Goal: Task Accomplishment & Management: Manage account settings

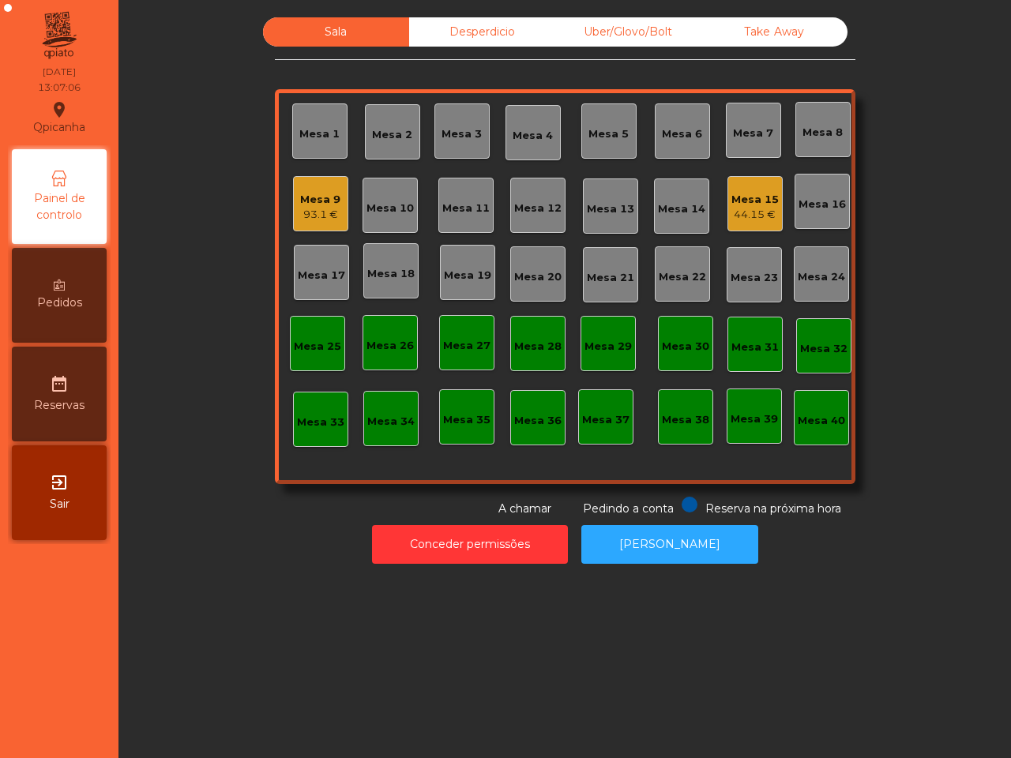
click at [306, 209] on div "93.1 €" at bounding box center [320, 215] width 40 height 16
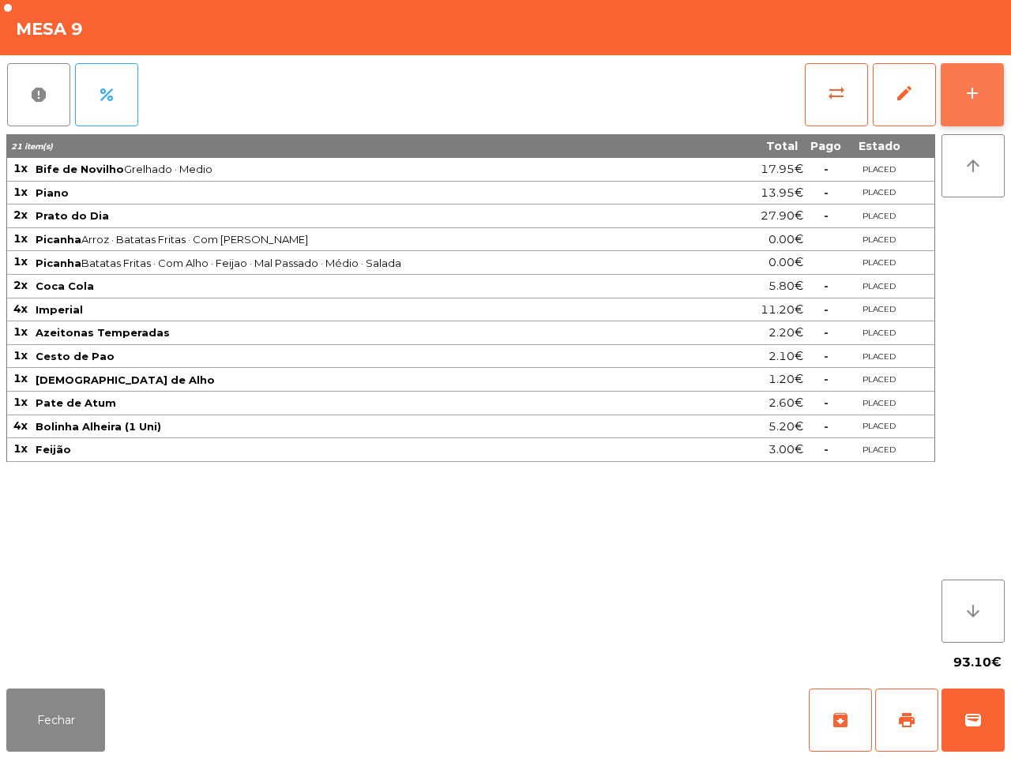
click at [988, 97] on button "add" at bounding box center [971, 94] width 63 height 63
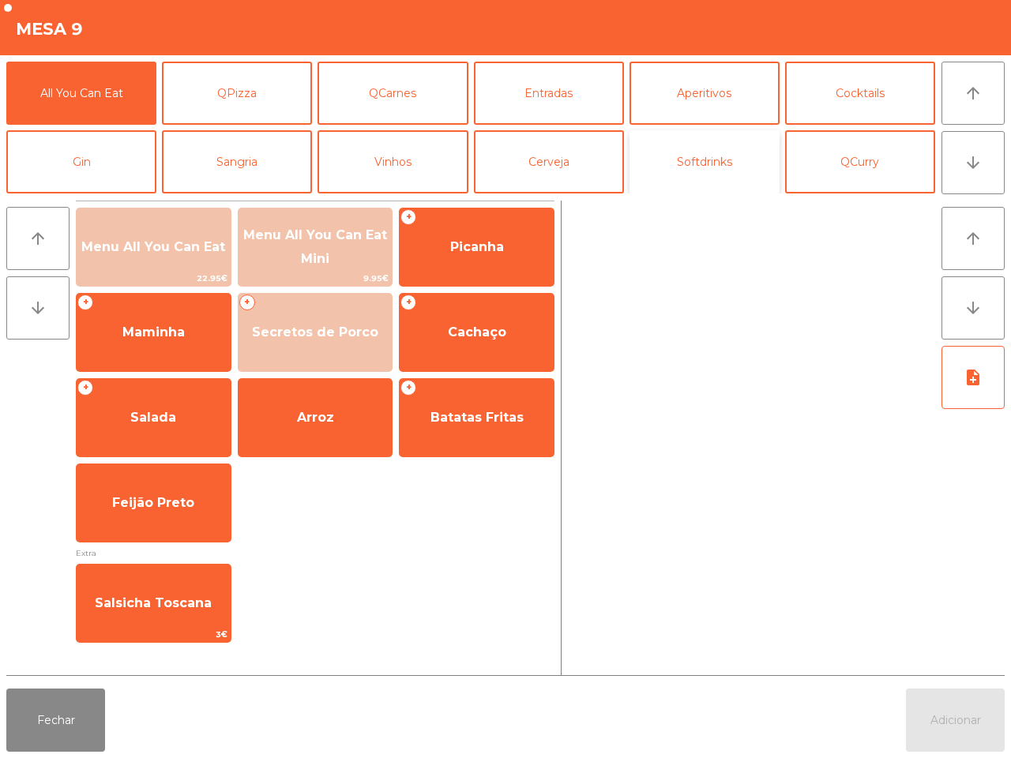
click at [689, 171] on button "Softdrinks" at bounding box center [704, 161] width 150 height 63
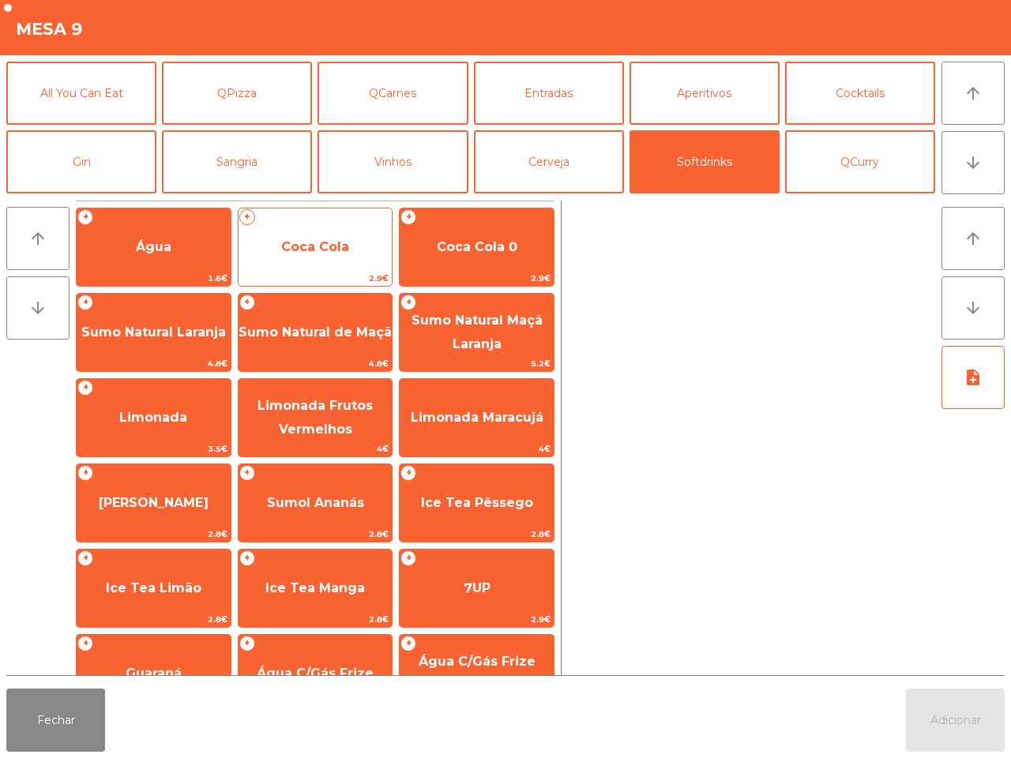
click at [339, 247] on span "Coca Cola" at bounding box center [315, 246] width 68 height 15
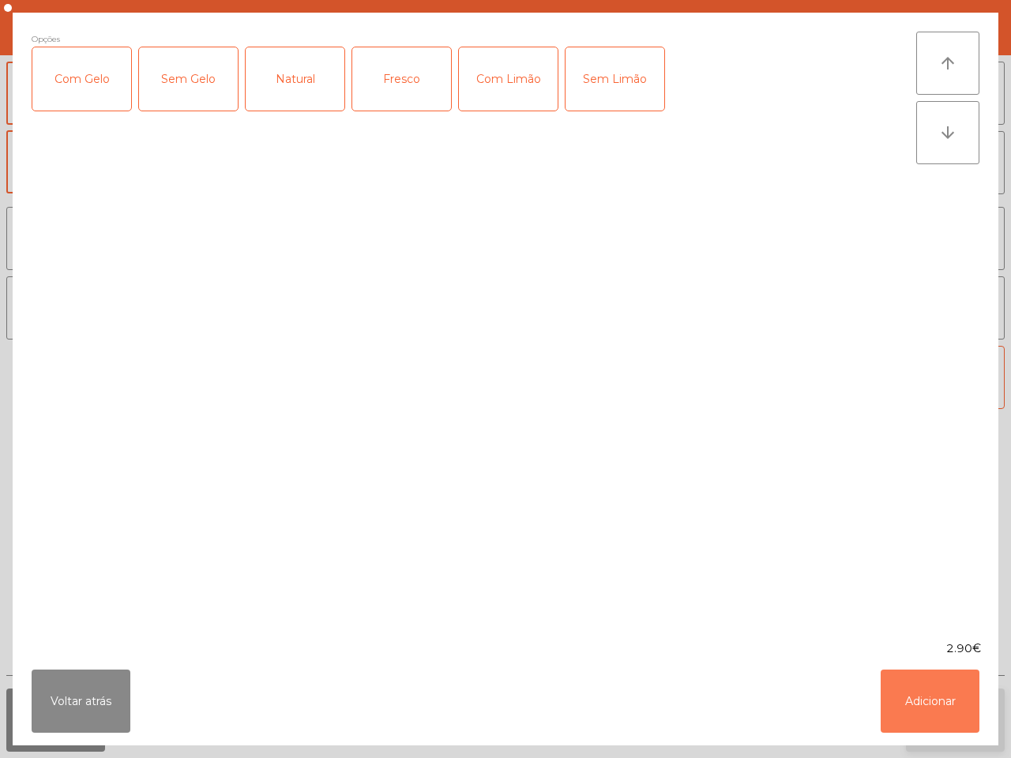
click at [933, 708] on button "Adicionar" at bounding box center [929, 701] width 99 height 63
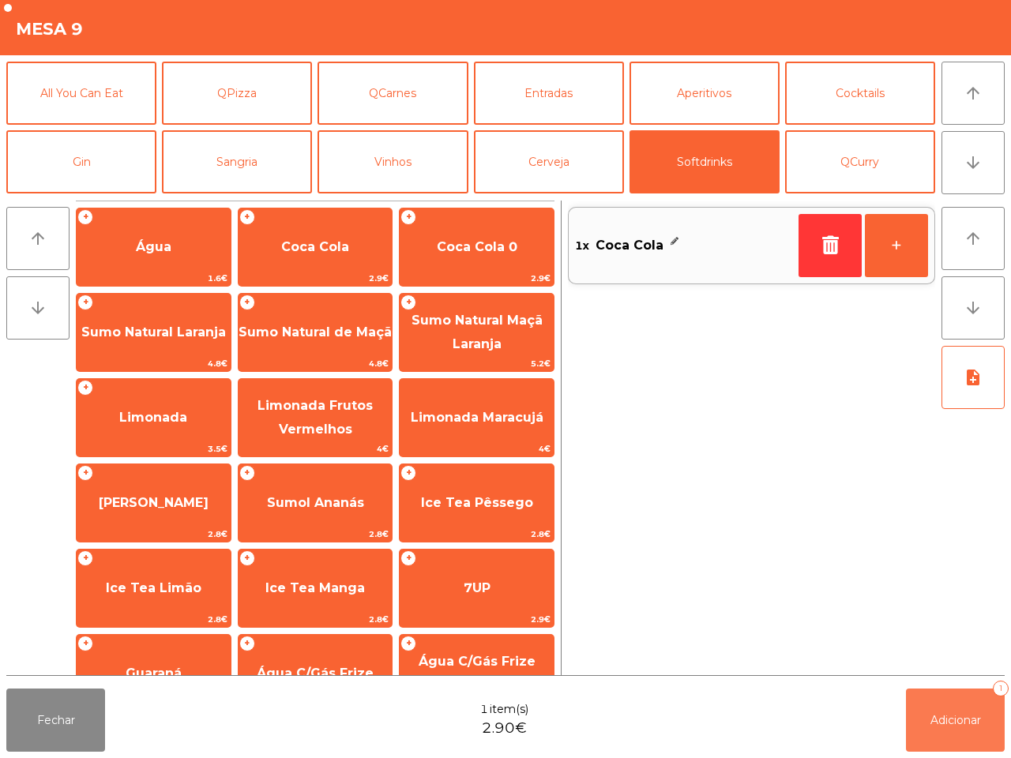
drag, startPoint x: 948, startPoint y: 704, endPoint x: 921, endPoint y: 703, distance: 27.6
click at [950, 704] on button "Adicionar 1" at bounding box center [955, 719] width 99 height 63
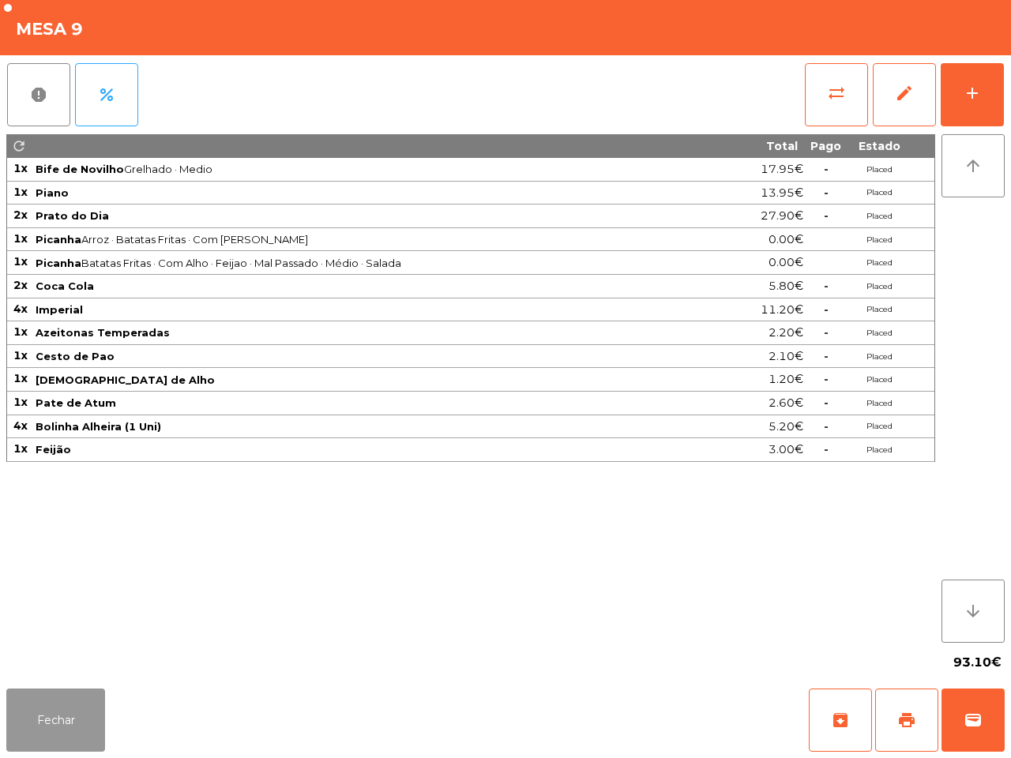
click at [85, 720] on button "Fechar" at bounding box center [55, 719] width 99 height 63
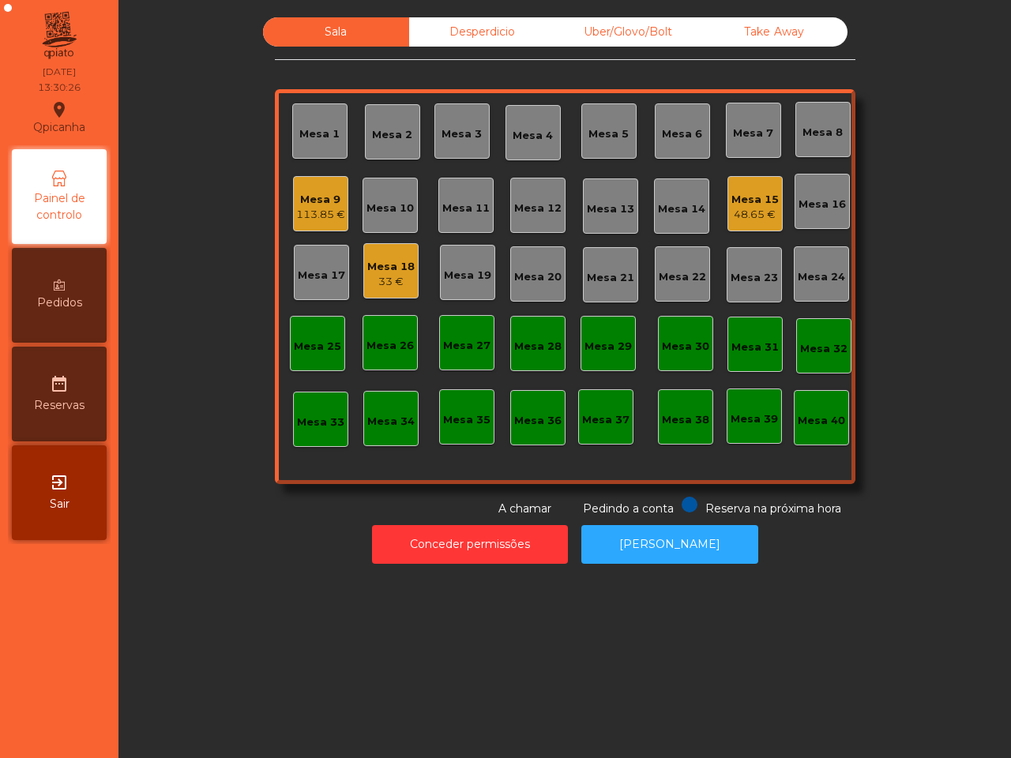
click at [735, 201] on div "Mesa 15" at bounding box center [754, 200] width 47 height 16
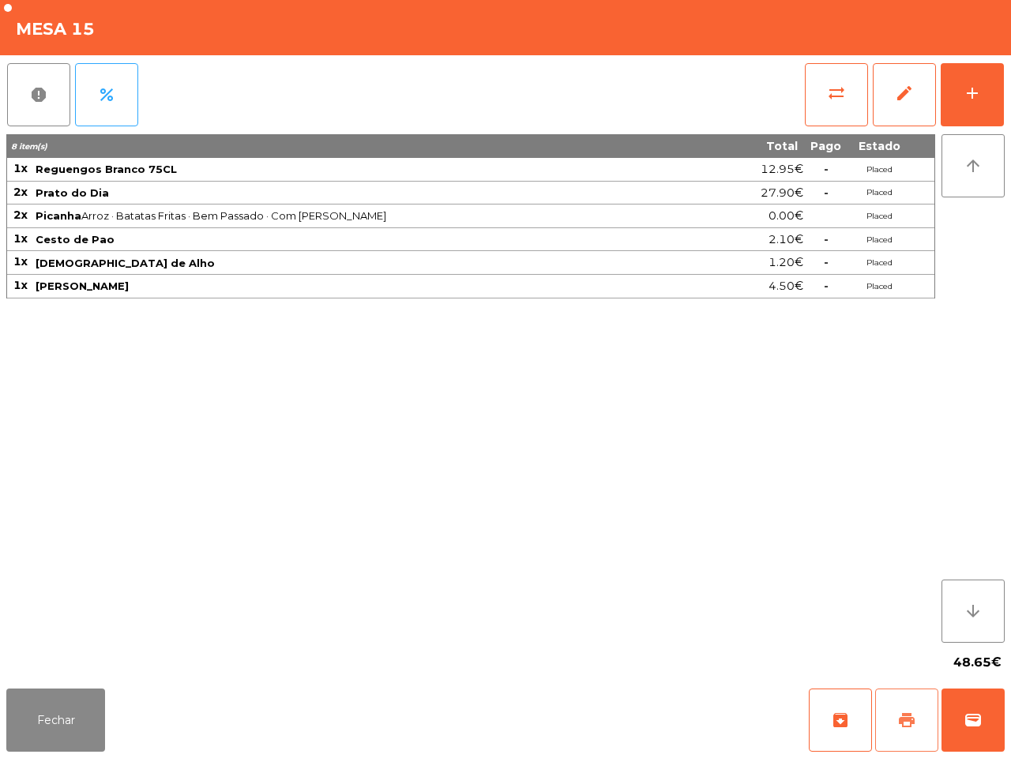
click at [897, 717] on span "print" at bounding box center [906, 720] width 19 height 19
drag, startPoint x: 934, startPoint y: 579, endPoint x: 873, endPoint y: 492, distance: 106.0
click at [938, 583] on div "8 item(s) Total Pago Estado 1x Reguengos Branco 75CL 12.95€ - Placed 2x Prato d…" at bounding box center [505, 388] width 998 height 508
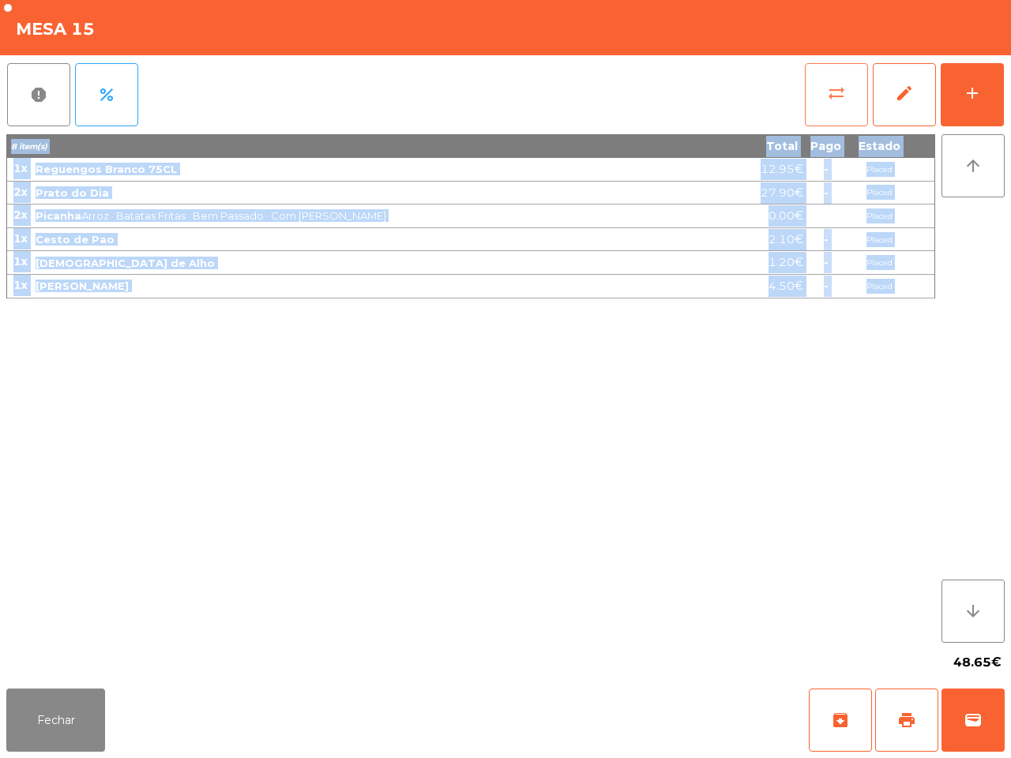
click at [841, 109] on button "sync_alt" at bounding box center [836, 94] width 63 height 63
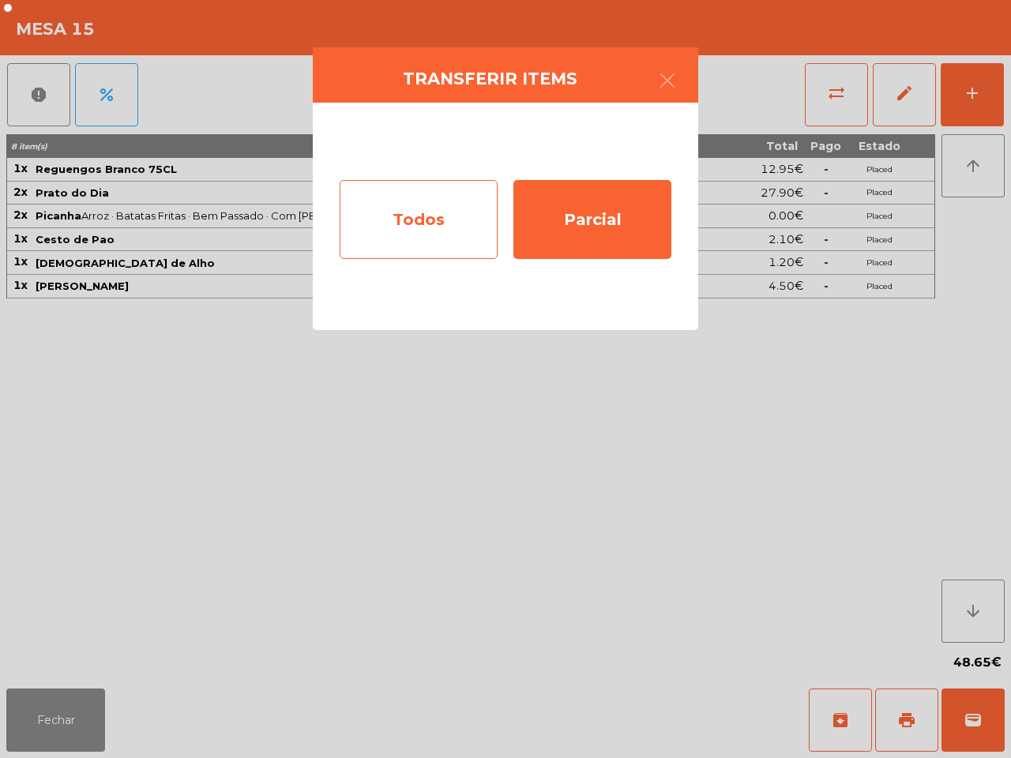
click at [472, 212] on div "Todos" at bounding box center [418, 219] width 158 height 79
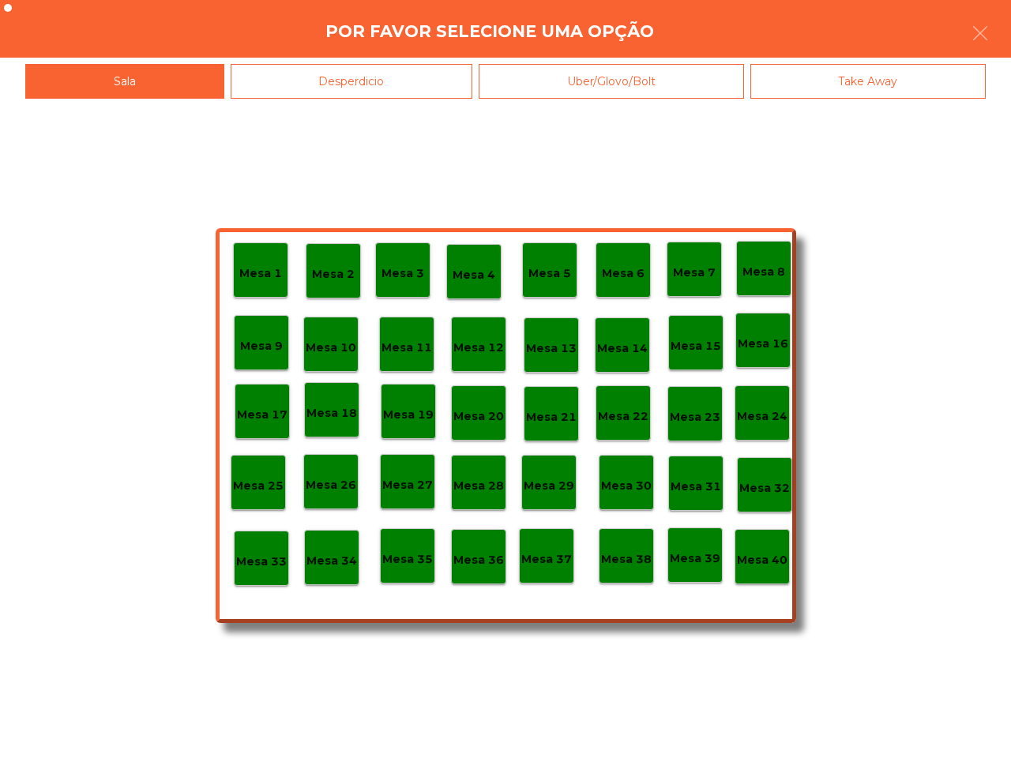
click at [751, 567] on p "Mesa 40" at bounding box center [762, 560] width 51 height 18
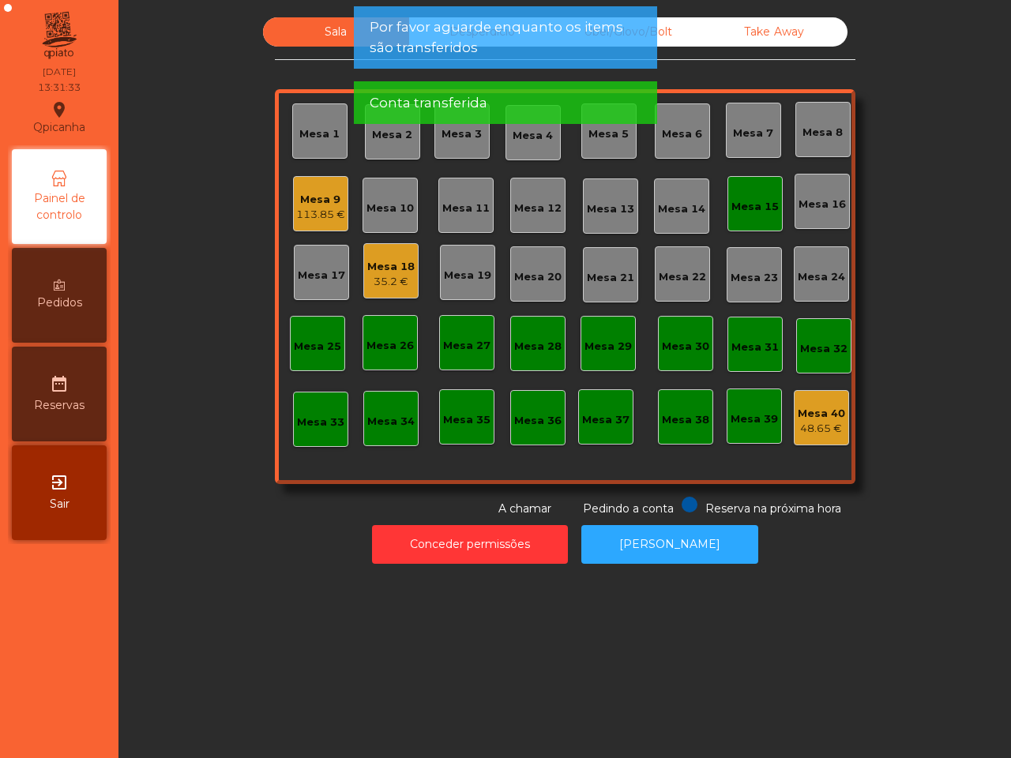
click at [736, 207] on div "Mesa 15" at bounding box center [754, 207] width 47 height 16
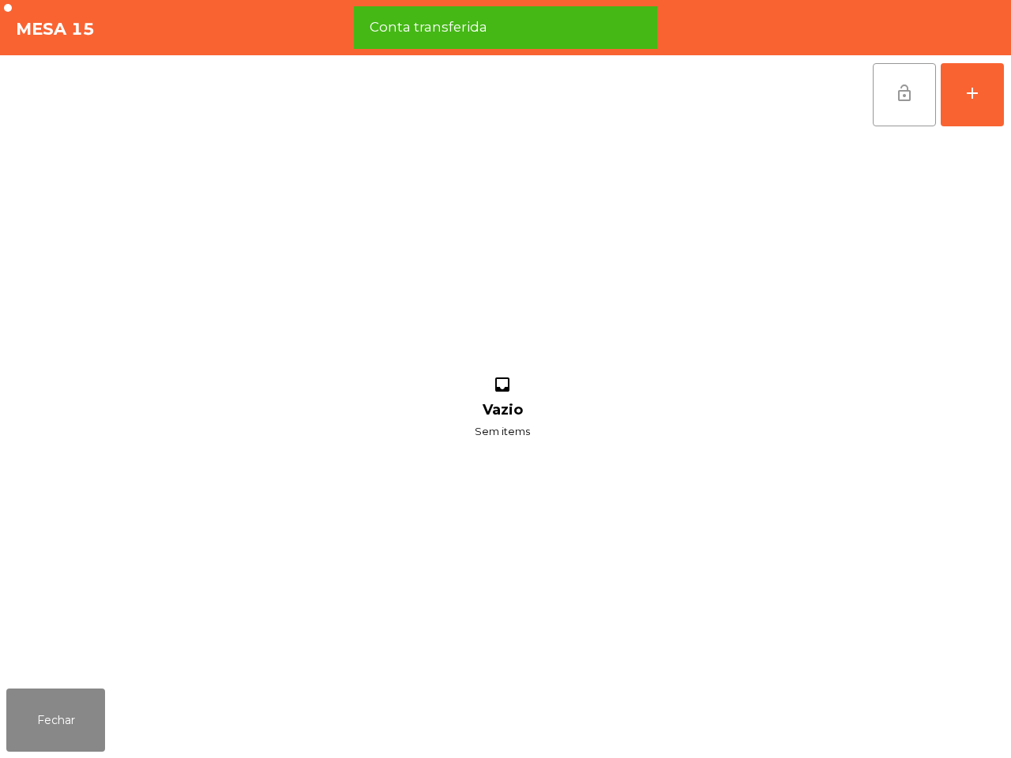
click at [910, 96] on span "lock_open" at bounding box center [904, 93] width 19 height 19
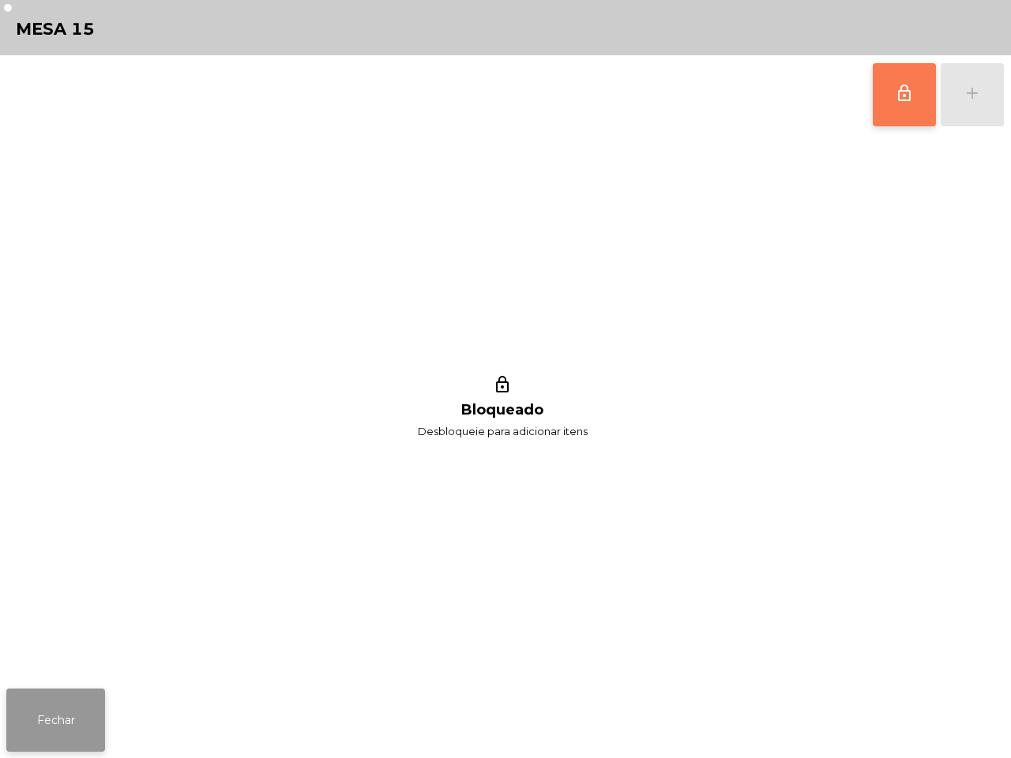
click at [83, 709] on button "Fechar" at bounding box center [55, 719] width 99 height 63
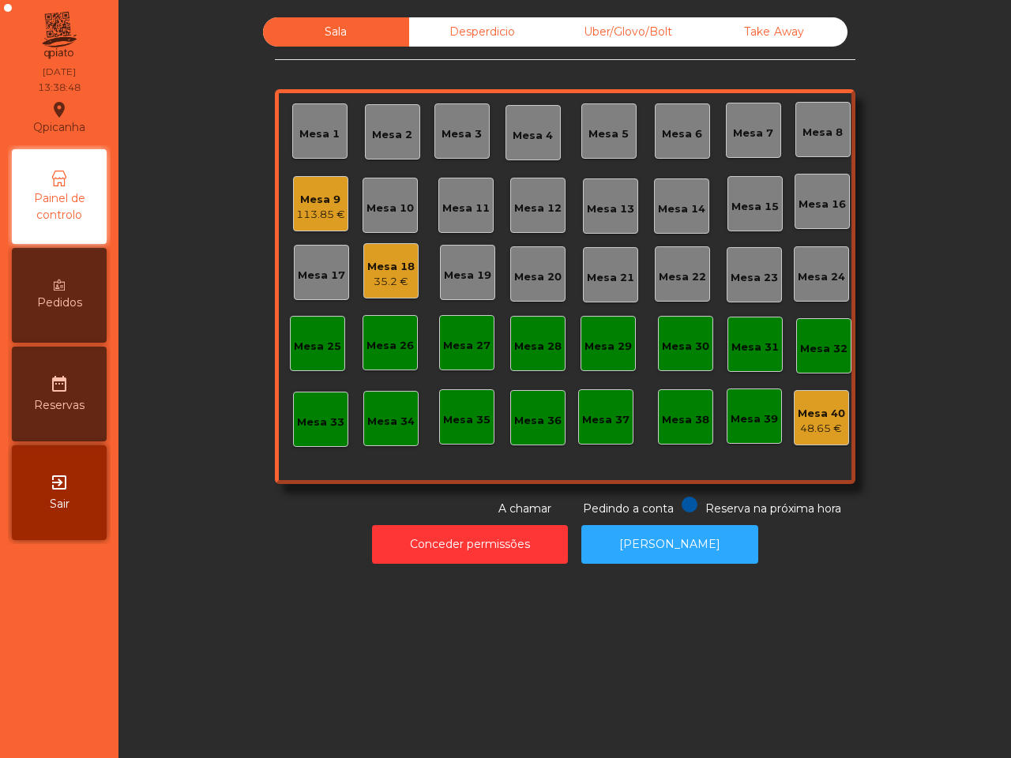
click at [304, 223] on div "Mesa 9 113.85 €" at bounding box center [320, 203] width 55 height 55
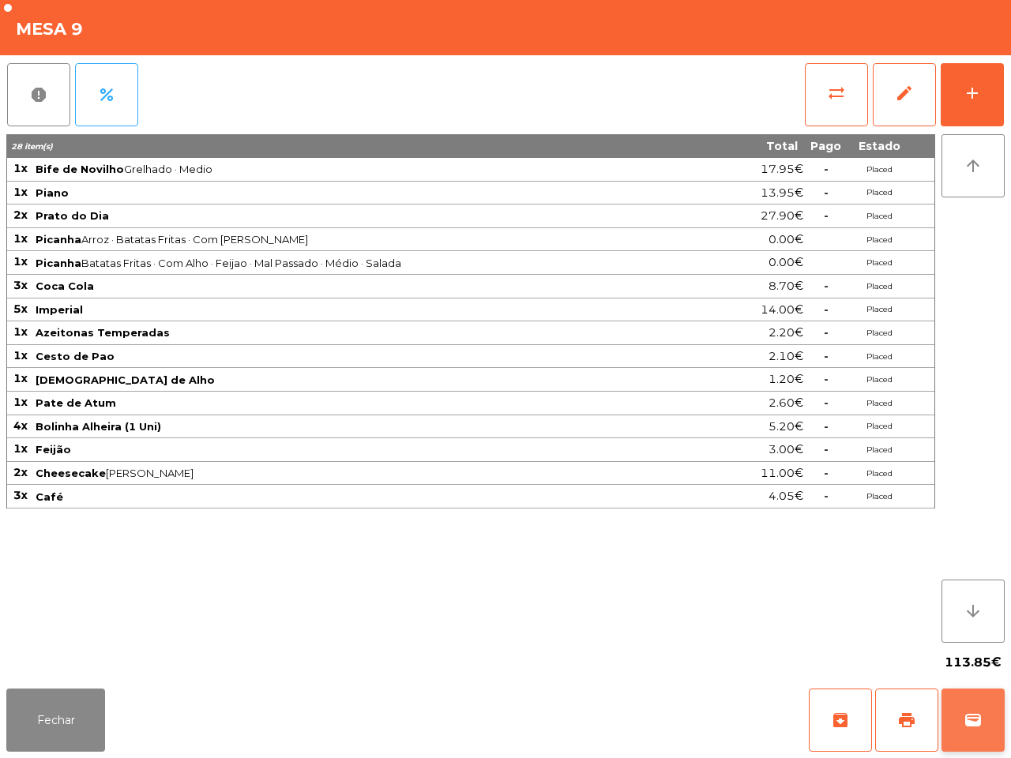
click at [951, 708] on button "wallet" at bounding box center [972, 719] width 63 height 63
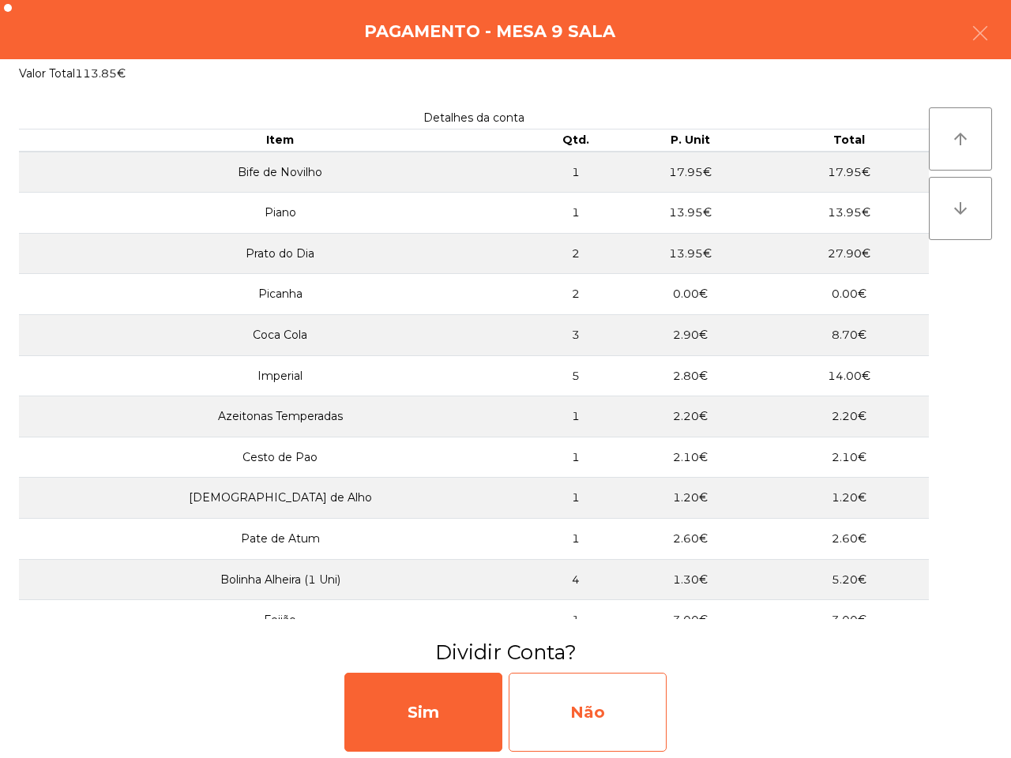
click at [663, 701] on div "Não" at bounding box center [587, 712] width 158 height 79
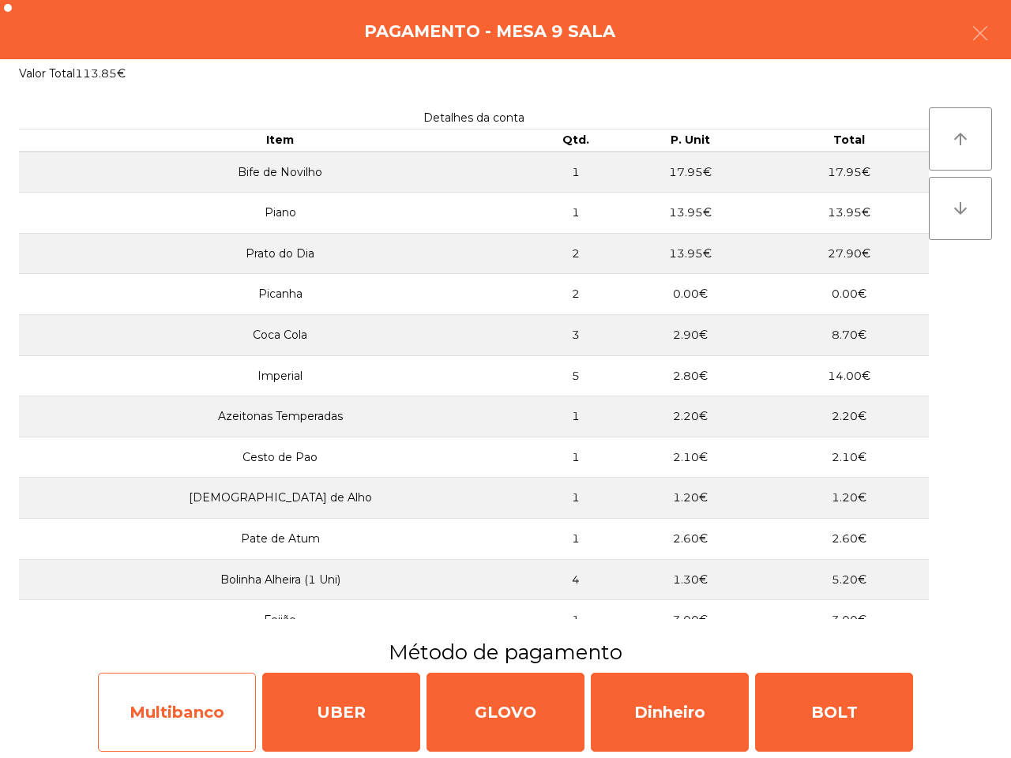
click at [199, 691] on div "Multibanco" at bounding box center [177, 712] width 158 height 79
select select "**"
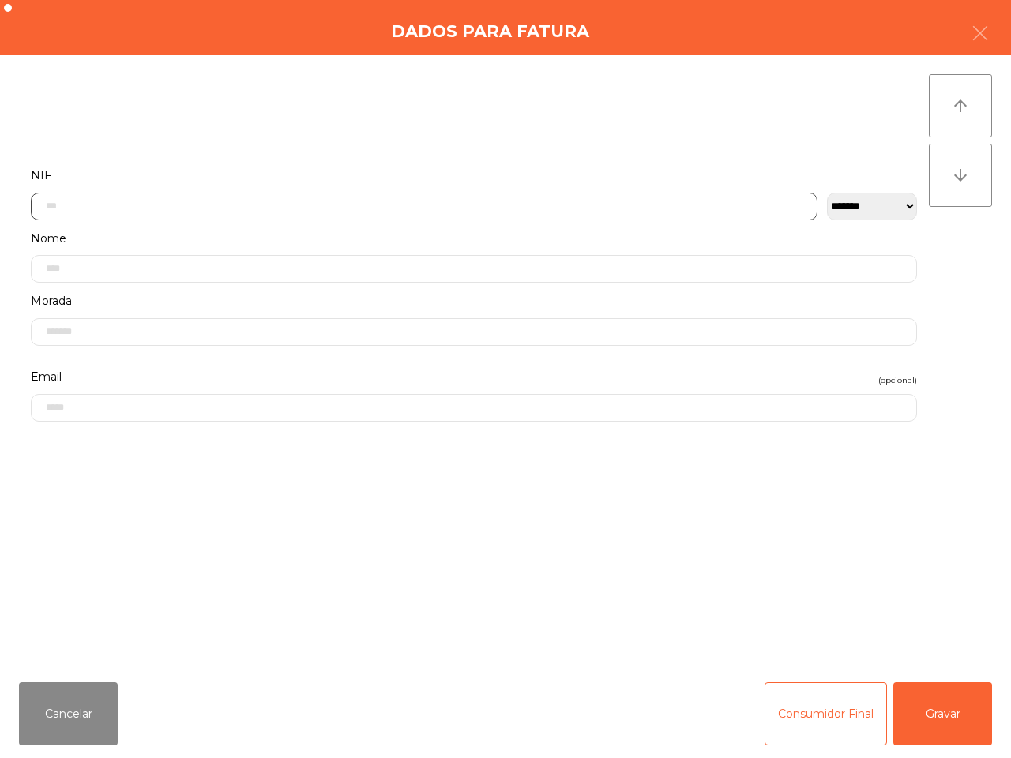
click at [253, 209] on input "text" at bounding box center [424, 207] width 786 height 28
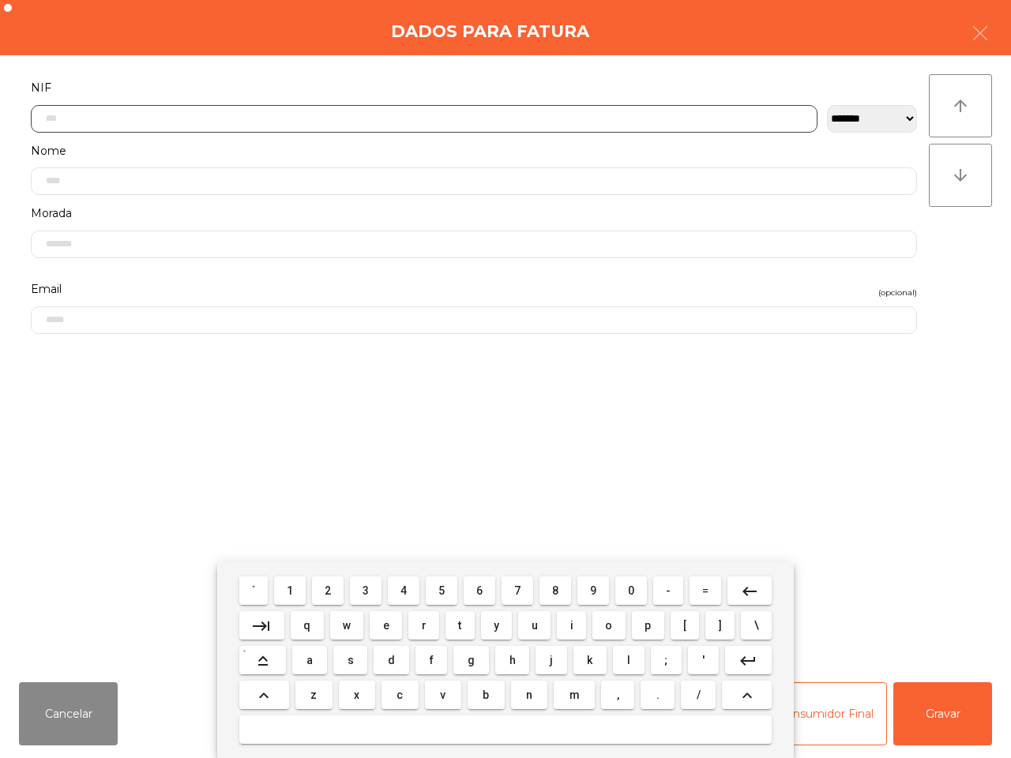
scroll to position [88, 0]
drag, startPoint x: 278, startPoint y: 587, endPoint x: 529, endPoint y: 601, distance: 251.5
click at [279, 587] on button "1" at bounding box center [290, 590] width 32 height 28
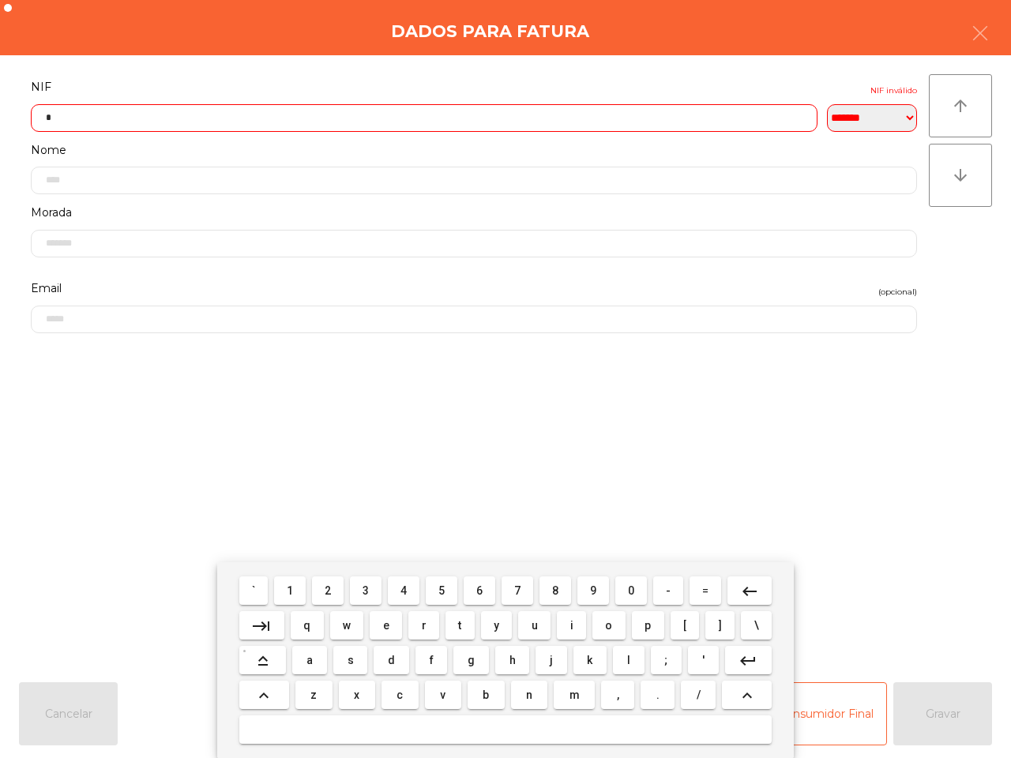
click at [554, 580] on button "8" at bounding box center [555, 590] width 32 height 28
click at [293, 588] on span "1" at bounding box center [290, 590] width 6 height 13
click at [286, 581] on button "1" at bounding box center [290, 590] width 32 height 28
click at [444, 581] on button "5" at bounding box center [442, 590] width 32 height 28
click at [328, 589] on span "2" at bounding box center [327, 590] width 6 height 13
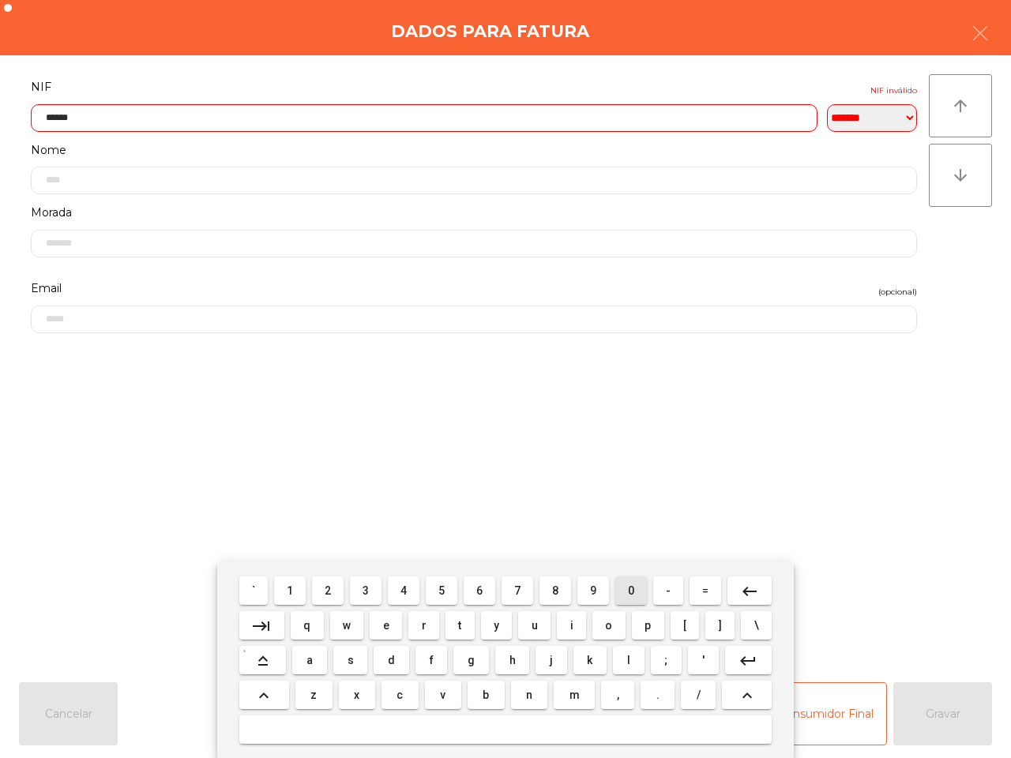
click at [621, 594] on button "0" at bounding box center [631, 590] width 32 height 28
click at [375, 590] on button "3" at bounding box center [366, 590] width 32 height 28
click at [525, 590] on button "7" at bounding box center [517, 590] width 32 height 28
type input "*********"
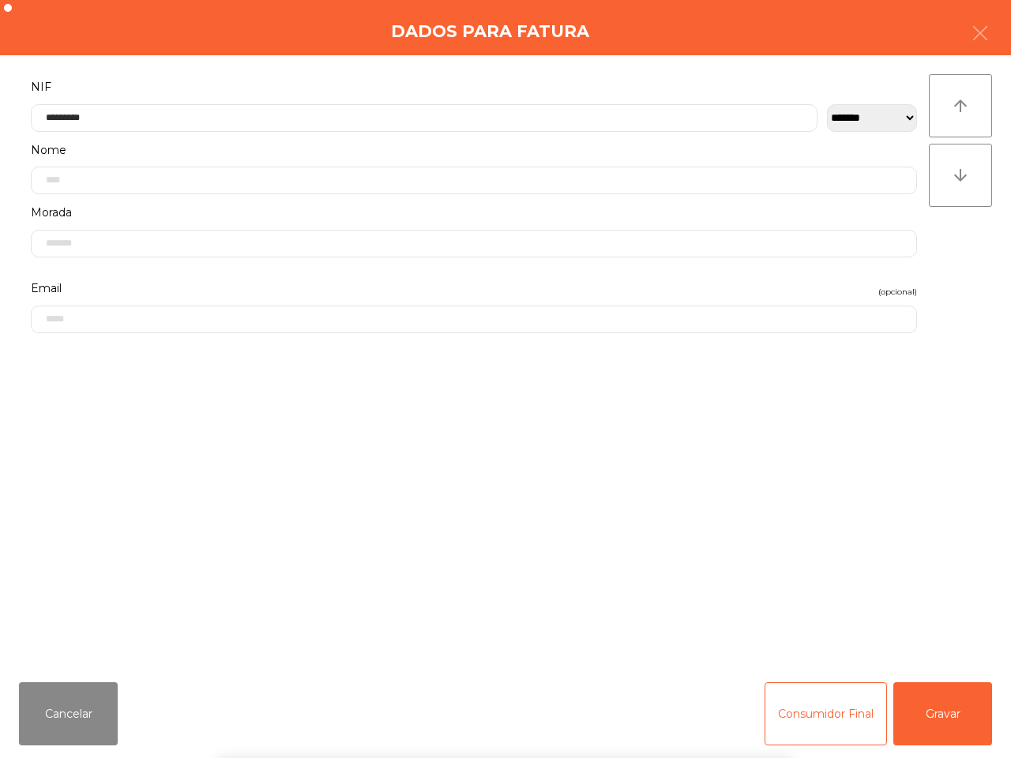
click at [587, 493] on form "**********" at bounding box center [474, 365] width 910 height 576
drag, startPoint x: 926, startPoint y: 727, endPoint x: 618, endPoint y: 630, distance: 322.9
click at [926, 728] on button "Gravar" at bounding box center [942, 713] width 99 height 63
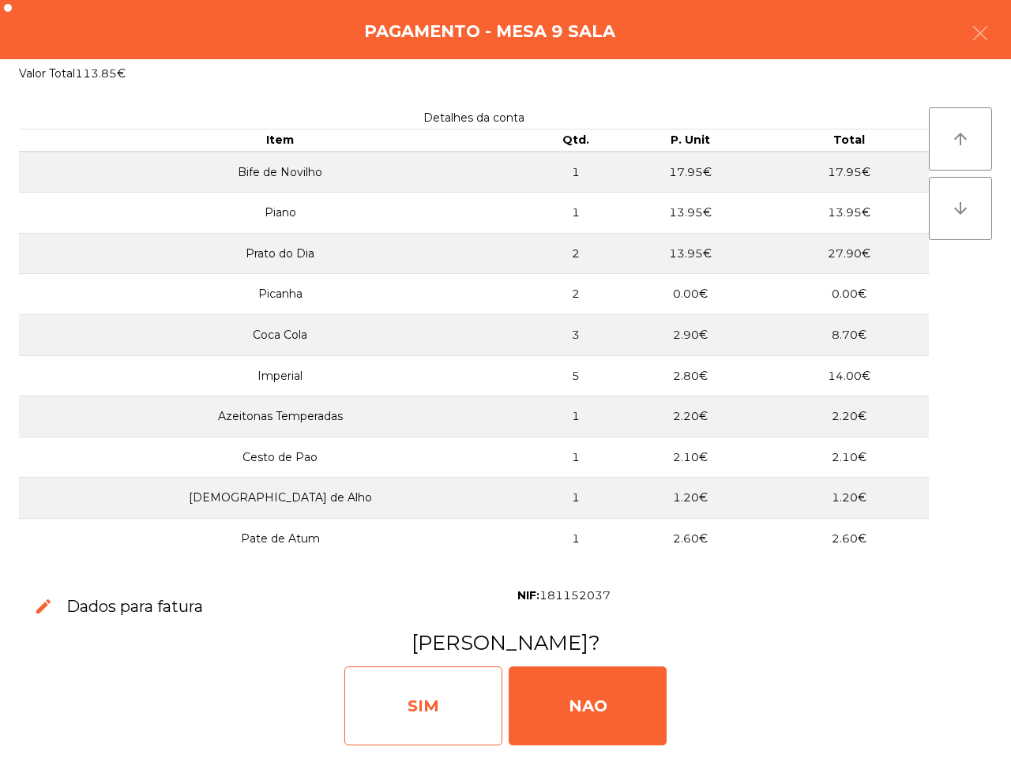
click at [488, 671] on div "SIM" at bounding box center [423, 705] width 158 height 79
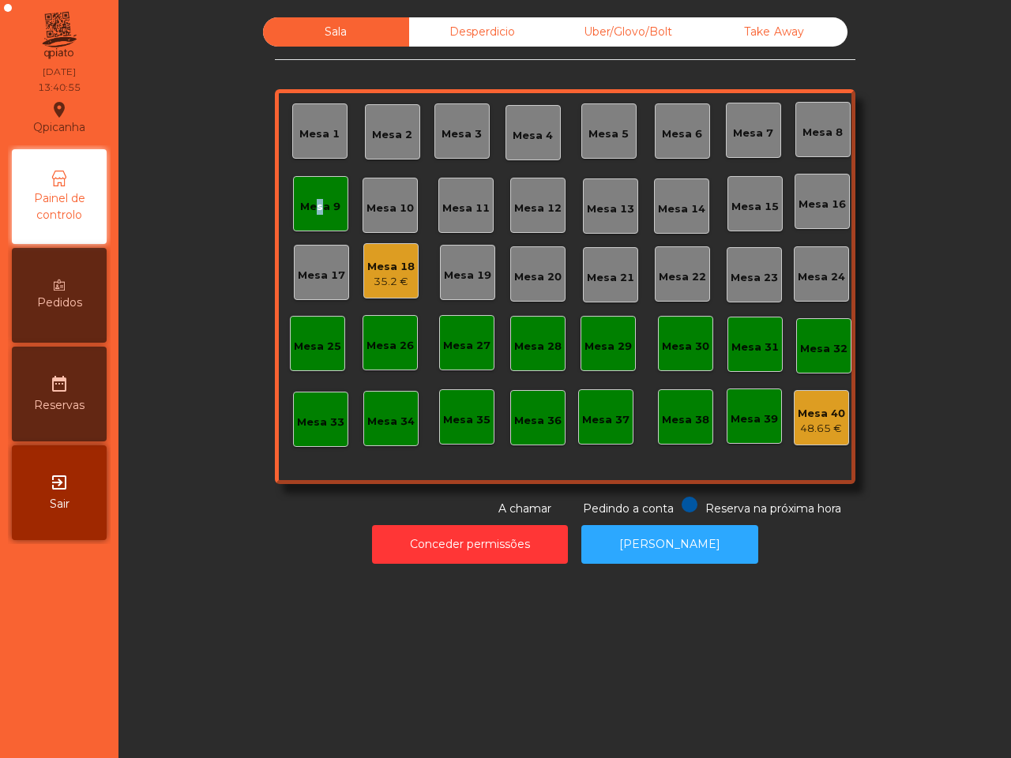
click at [305, 198] on div "Mesa 9" at bounding box center [320, 204] width 40 height 22
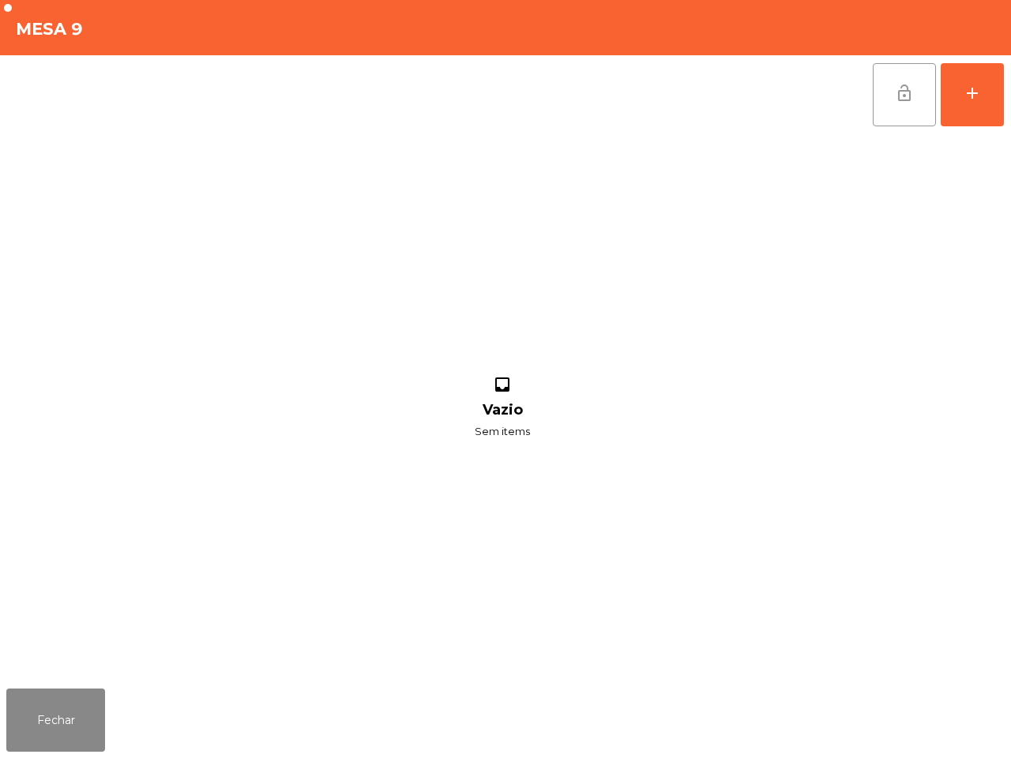
click at [885, 97] on button "lock_open" at bounding box center [903, 94] width 63 height 63
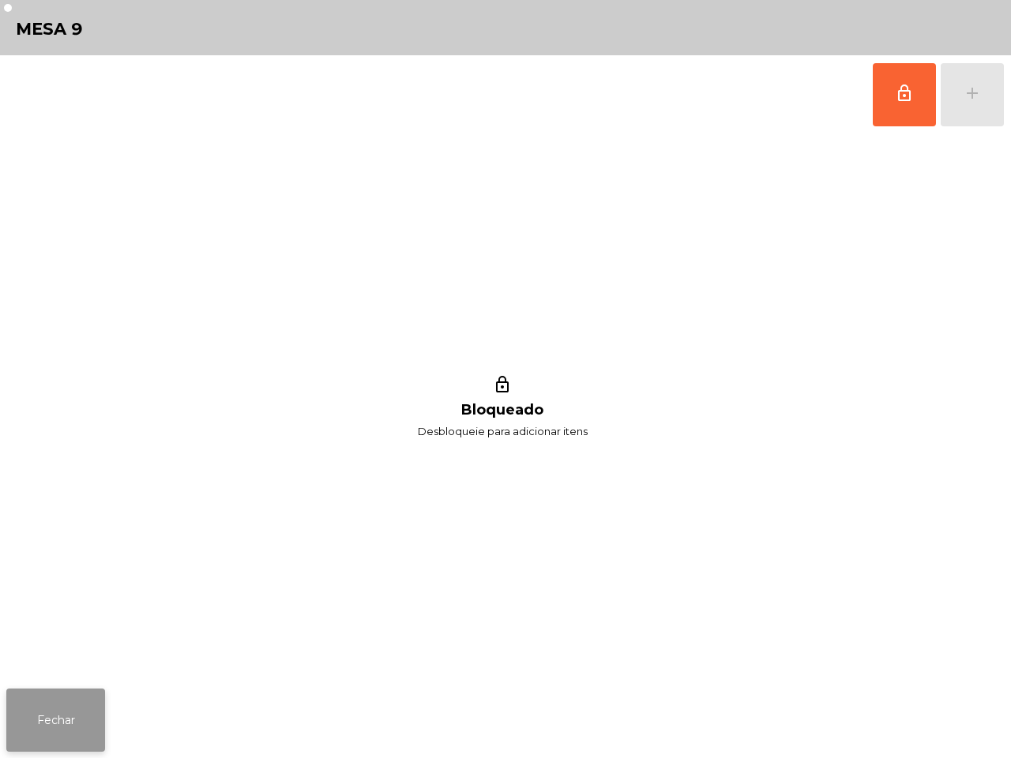
click at [63, 700] on button "Fechar" at bounding box center [55, 719] width 99 height 63
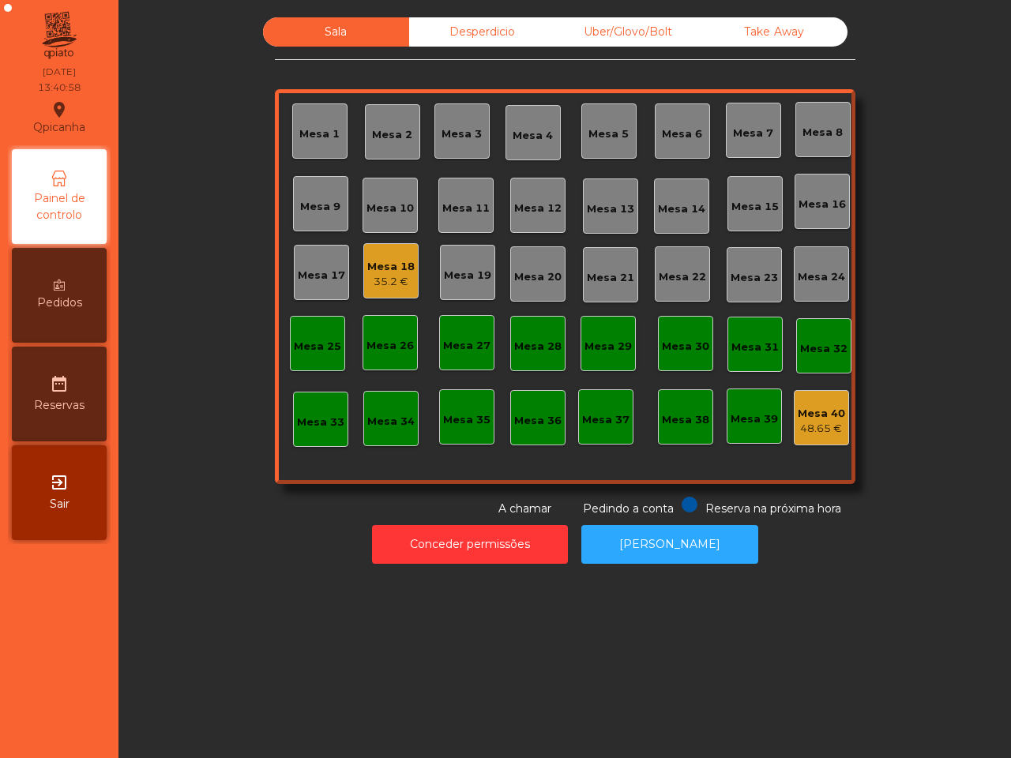
click at [182, 626] on div "Sala Desperdicio Uber/Glovo/Bolt Take Away Mesa 1 Mesa 2 Mesa 3 Mesa 4 Mesa 5 M…" at bounding box center [564, 379] width 892 height 758
drag, startPoint x: 182, startPoint y: 626, endPoint x: 188, endPoint y: 598, distance: 29.0
click at [210, 628] on div "Sala Desperdicio Uber/Glovo/Bolt Take Away Mesa 1 Mesa 2 Mesa 3 Mesa 4 Mesa 5 M…" at bounding box center [564, 379] width 892 height 758
click at [367, 263] on div "Mesa 18" at bounding box center [390, 267] width 47 height 16
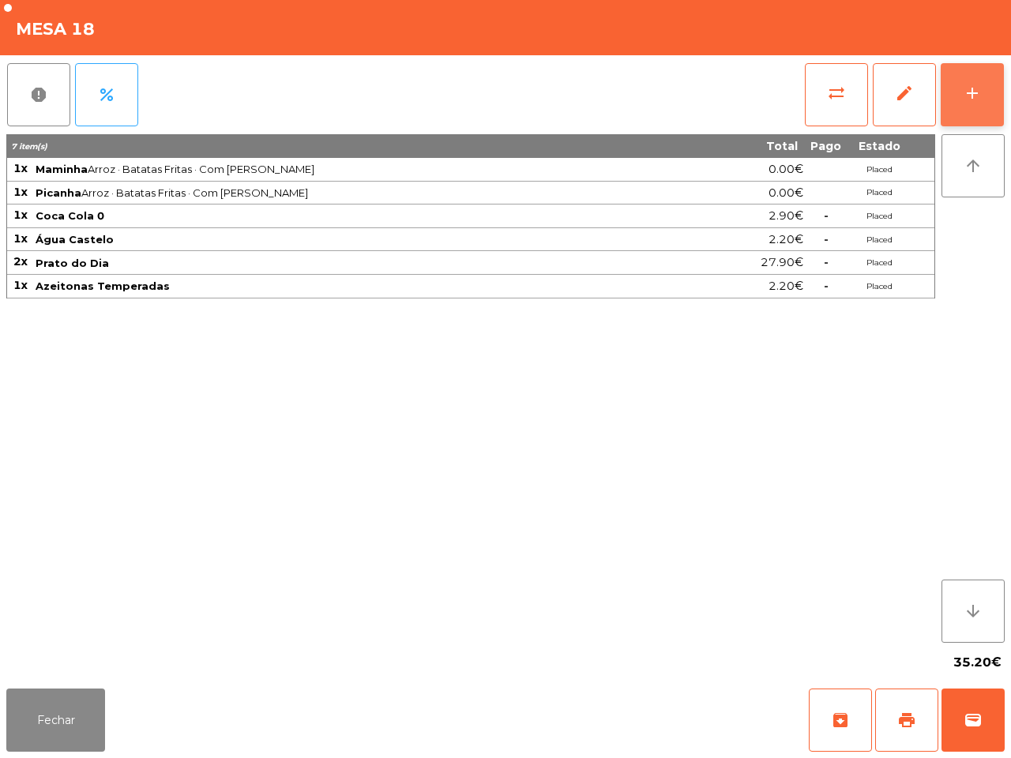
click at [977, 85] on div "add" at bounding box center [971, 93] width 19 height 19
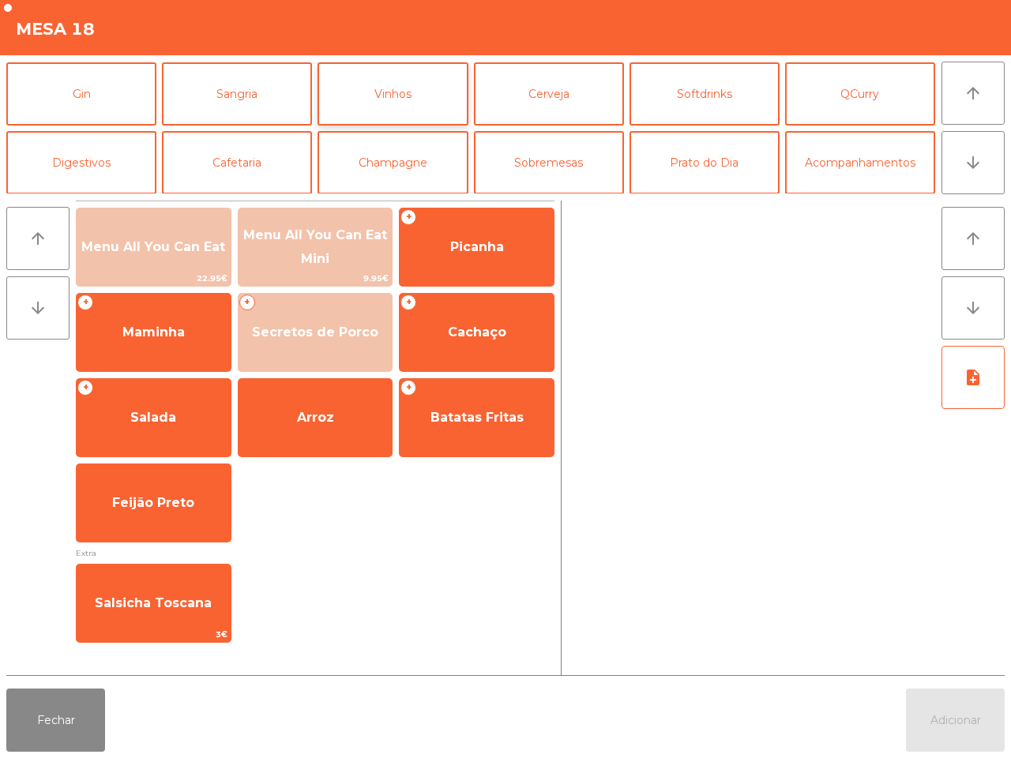
scroll to position [137, 0]
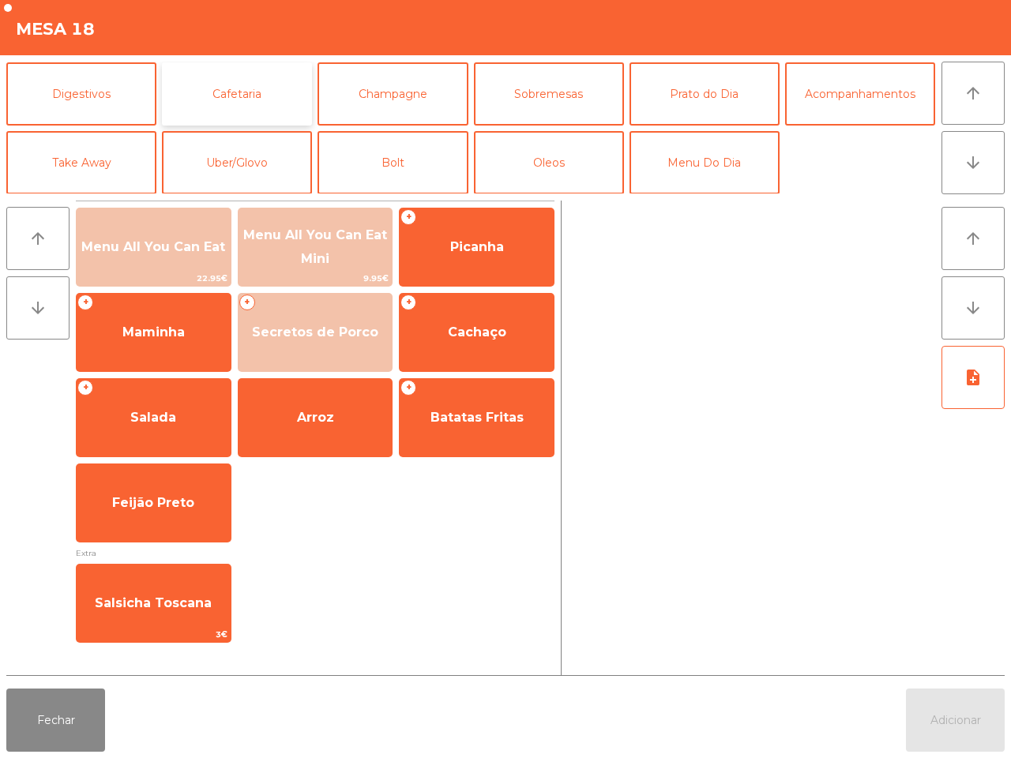
click at [243, 99] on button "Cafetaria" at bounding box center [237, 93] width 150 height 63
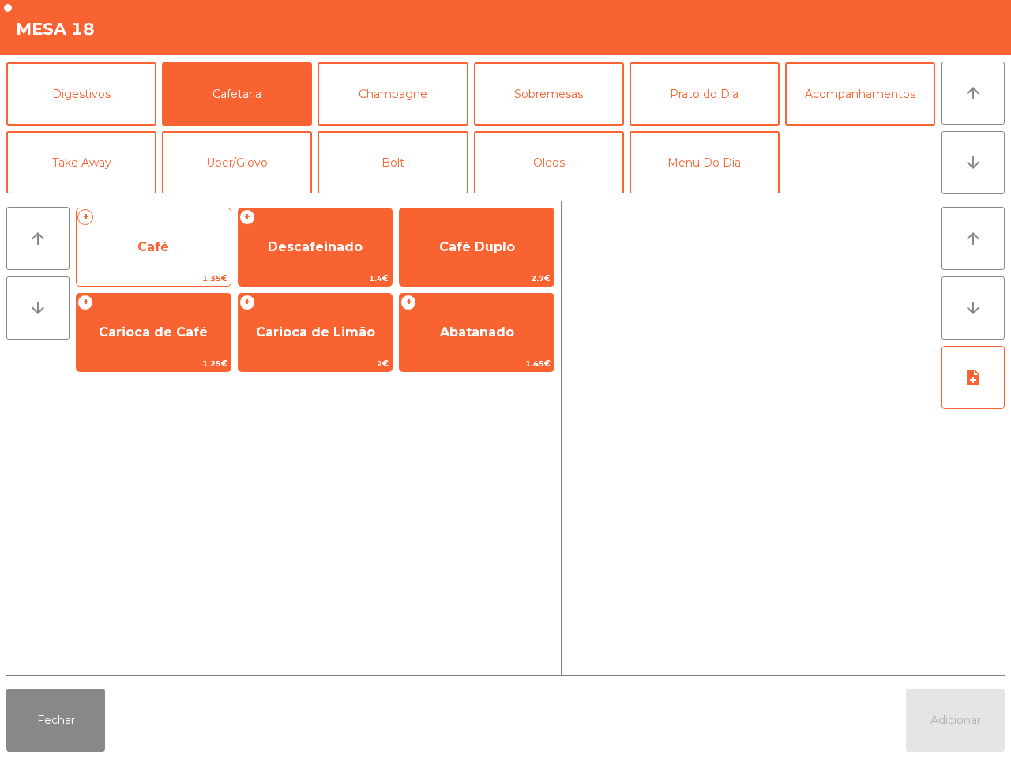
click at [151, 257] on span "Café" at bounding box center [154, 247] width 154 height 43
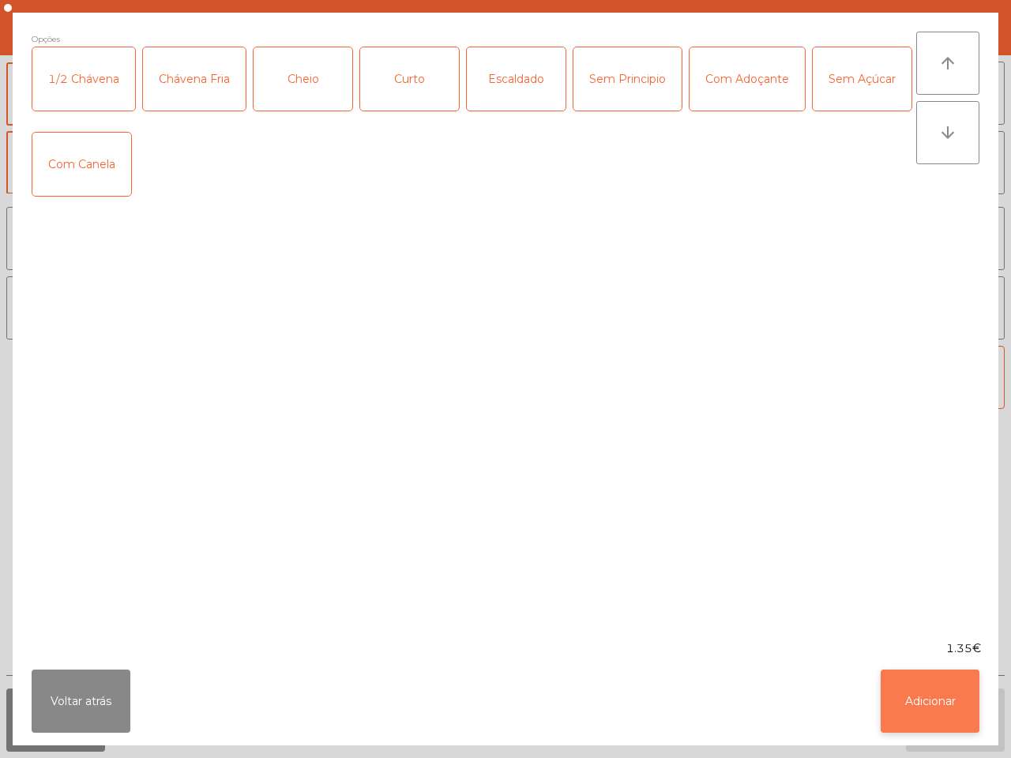
click at [926, 673] on button "Adicionar" at bounding box center [929, 701] width 99 height 63
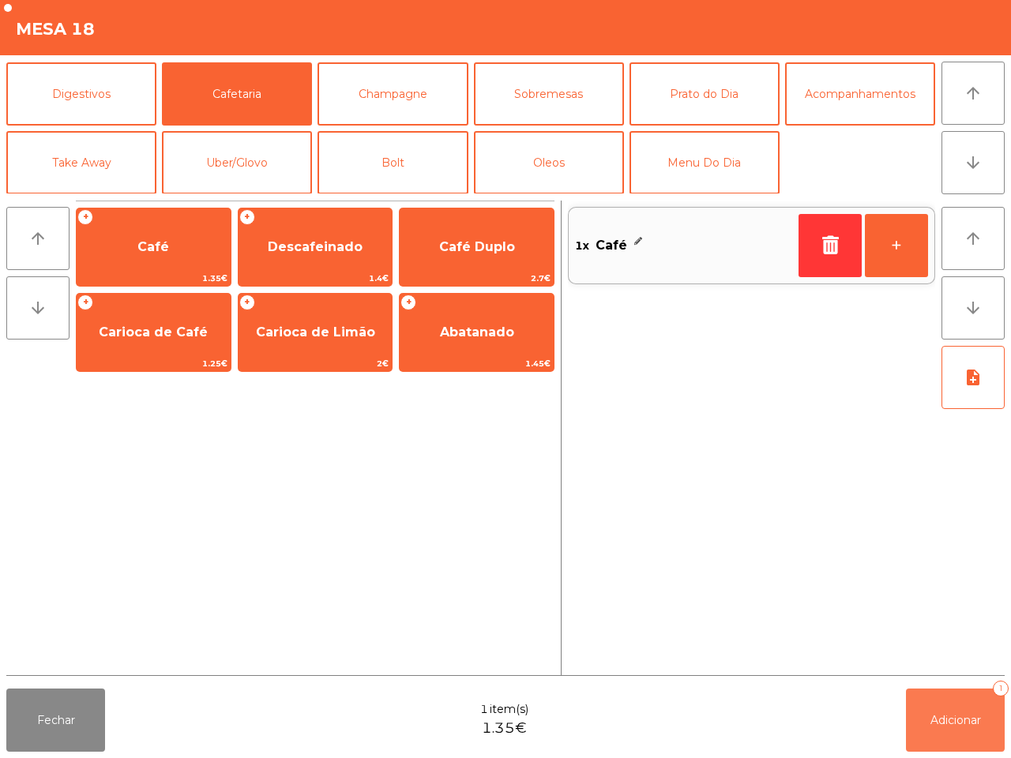
click at [961, 720] on span "Adicionar" at bounding box center [955, 720] width 51 height 14
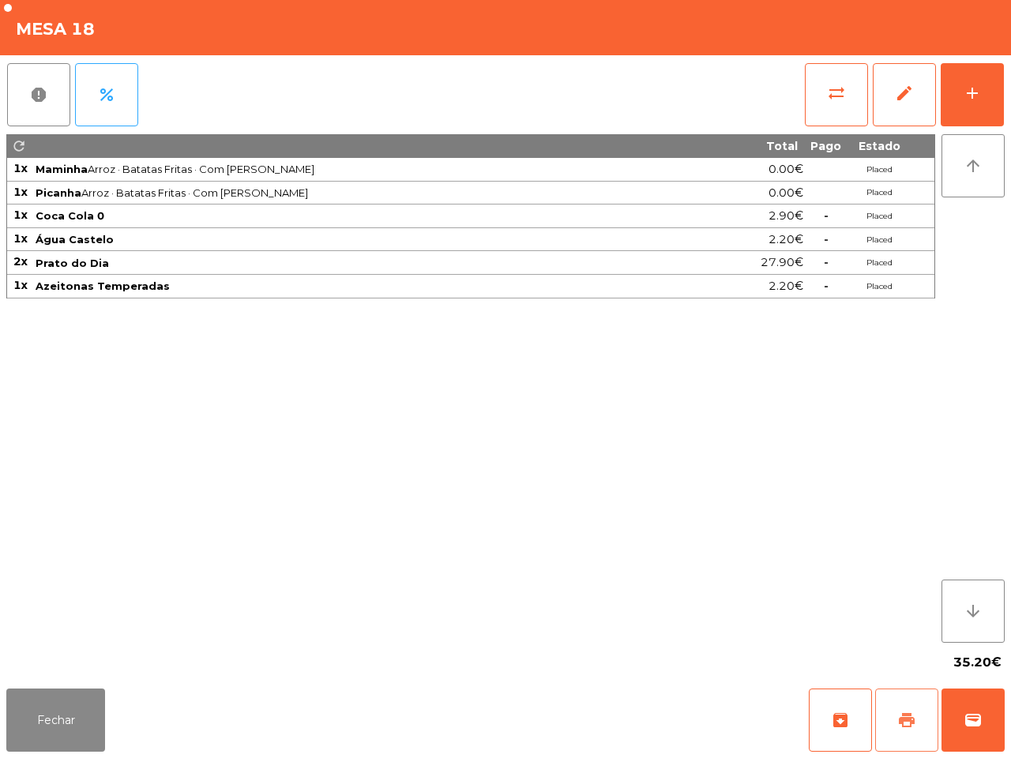
click at [905, 724] on span "print" at bounding box center [906, 720] width 19 height 19
click at [68, 716] on button "Fechar" at bounding box center [55, 719] width 99 height 63
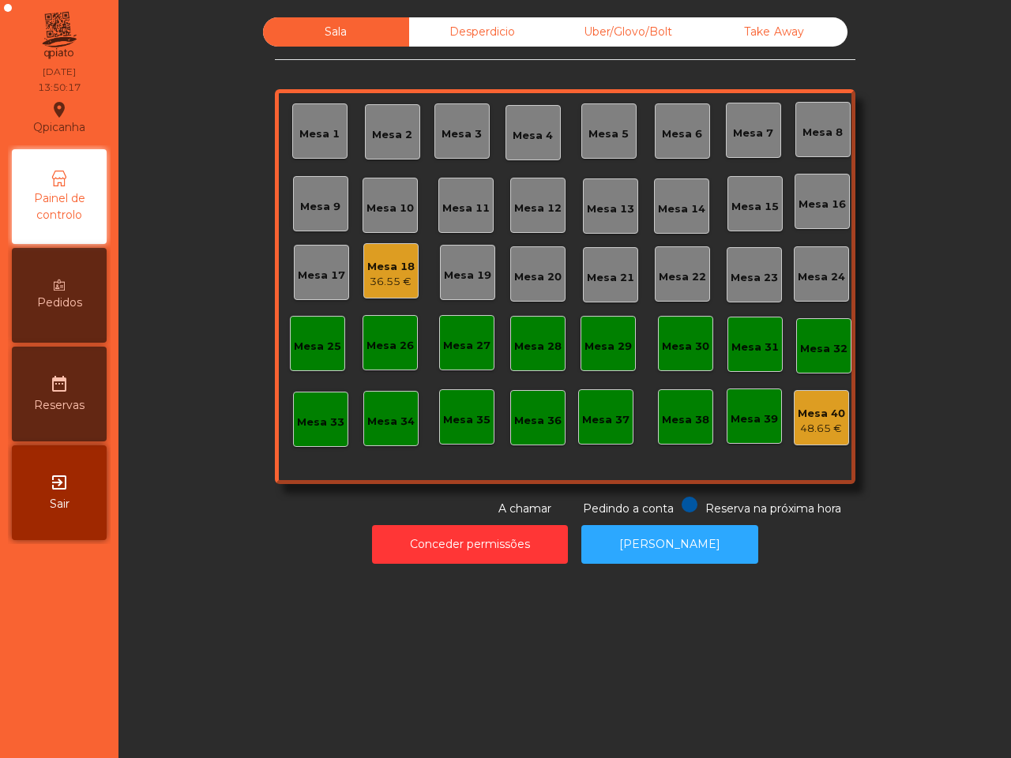
click at [802, 193] on div "Mesa 16" at bounding box center [821, 201] width 47 height 22
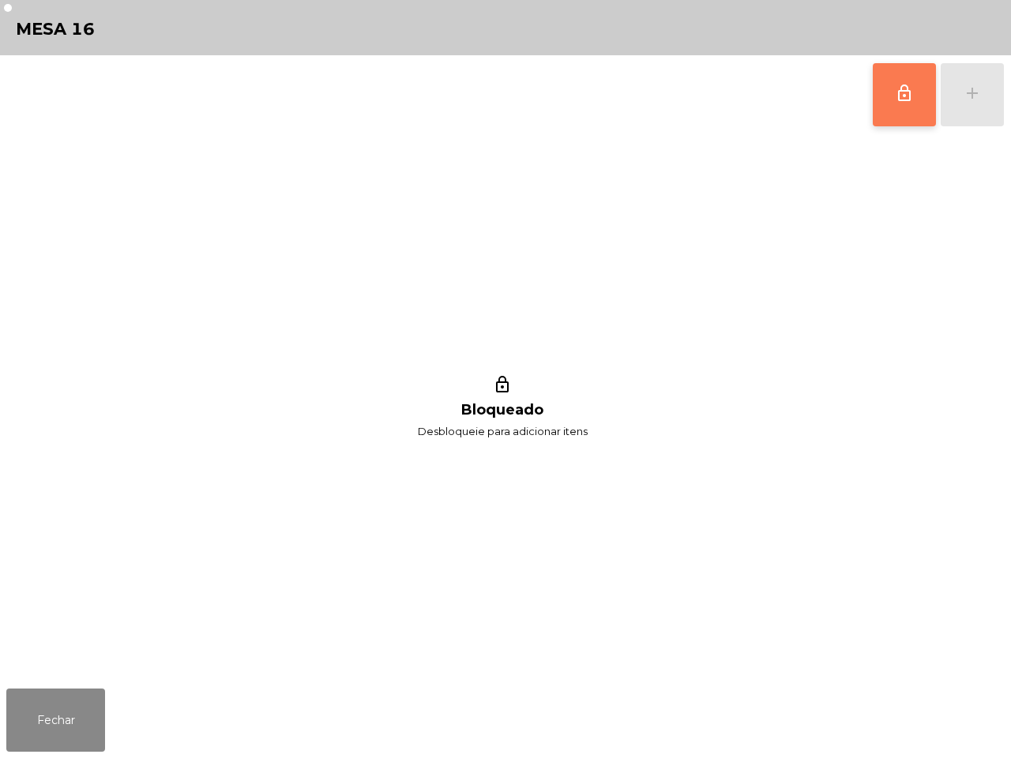
click at [882, 99] on button "lock_outline" at bounding box center [903, 94] width 63 height 63
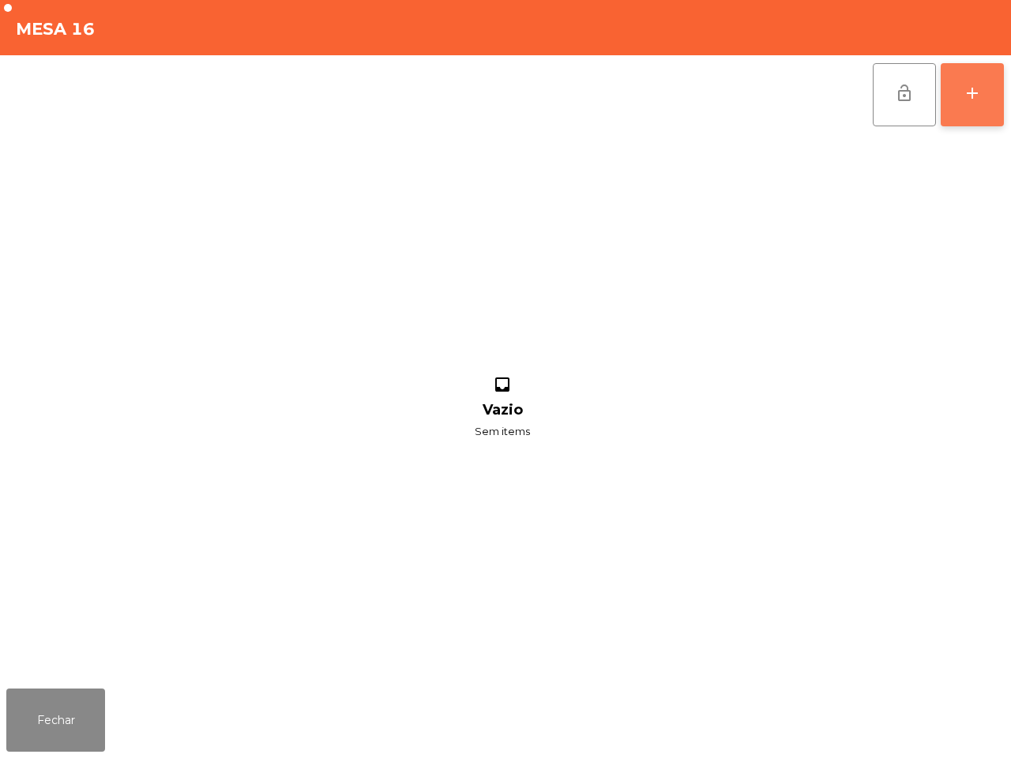
click at [966, 99] on div "add" at bounding box center [971, 93] width 19 height 19
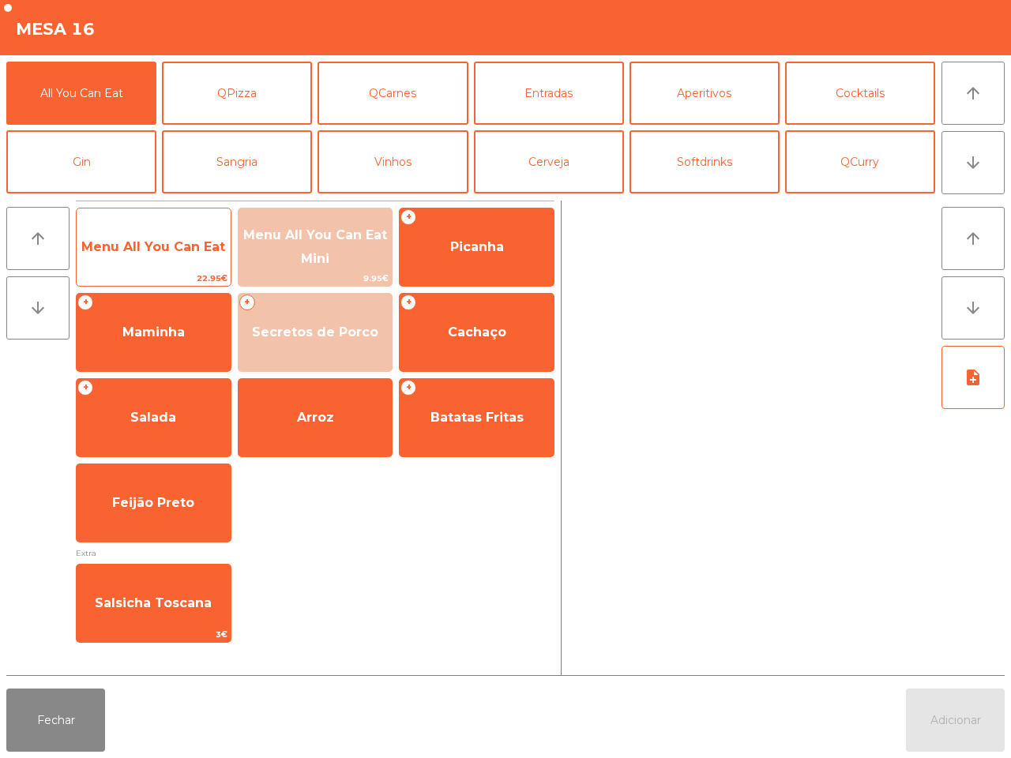
click at [152, 230] on span "Menu All You Can Eat" at bounding box center [154, 247] width 154 height 43
drag, startPoint x: 155, startPoint y: 230, endPoint x: 167, endPoint y: 231, distance: 11.9
click at [156, 230] on span "Menu All You Can Eat" at bounding box center [154, 247] width 154 height 43
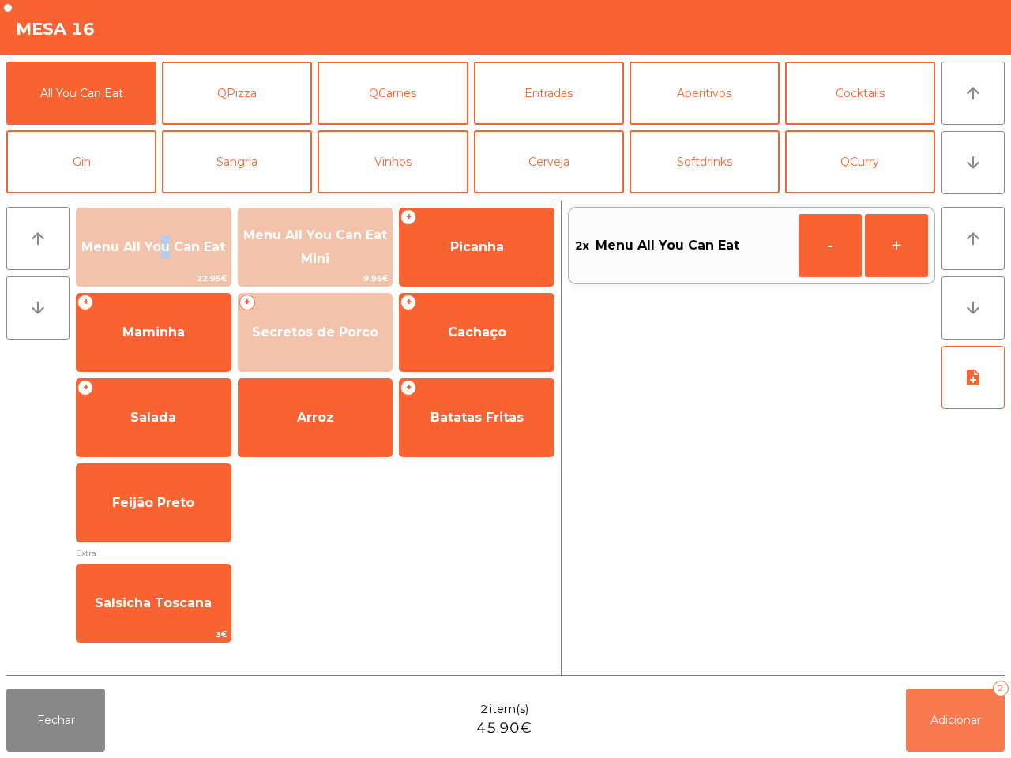
click at [964, 717] on span "Adicionar" at bounding box center [955, 720] width 51 height 14
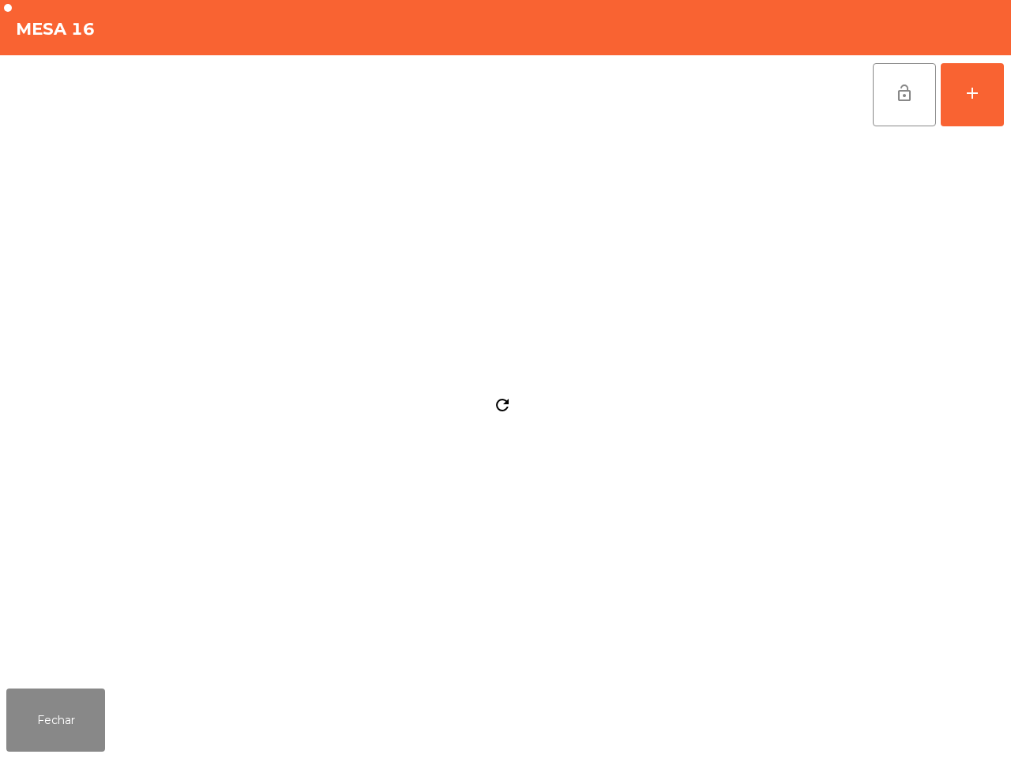
click at [42, 752] on div "Fechar" at bounding box center [505, 720] width 1011 height 76
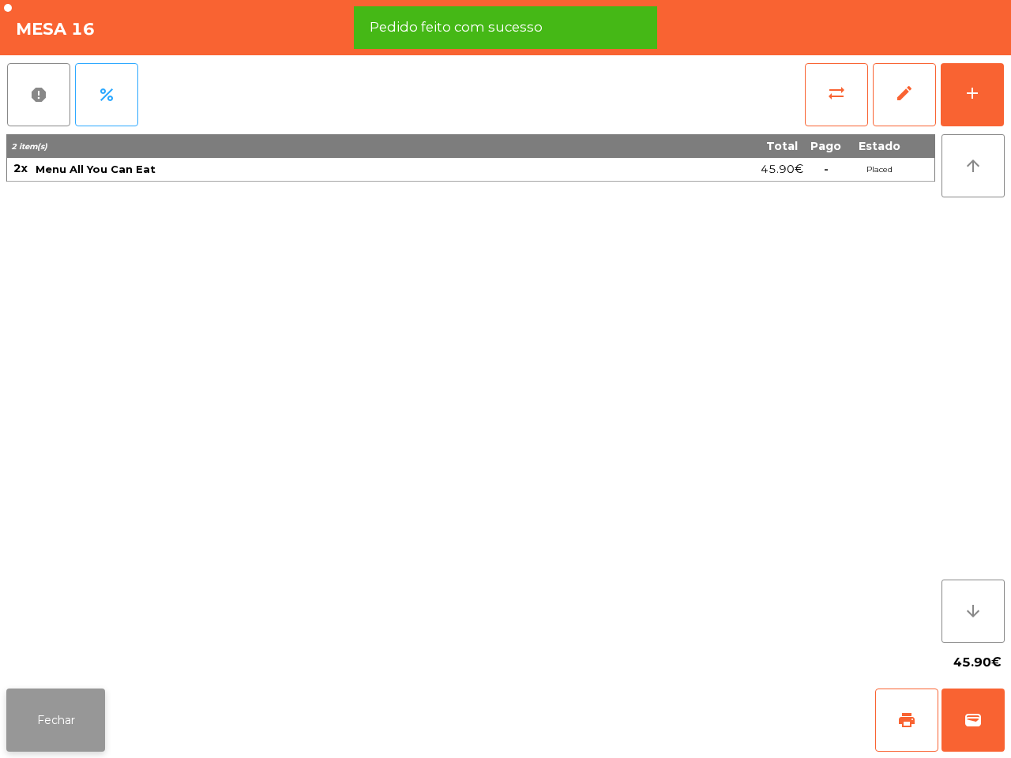
click at [50, 738] on button "Fechar" at bounding box center [55, 719] width 99 height 63
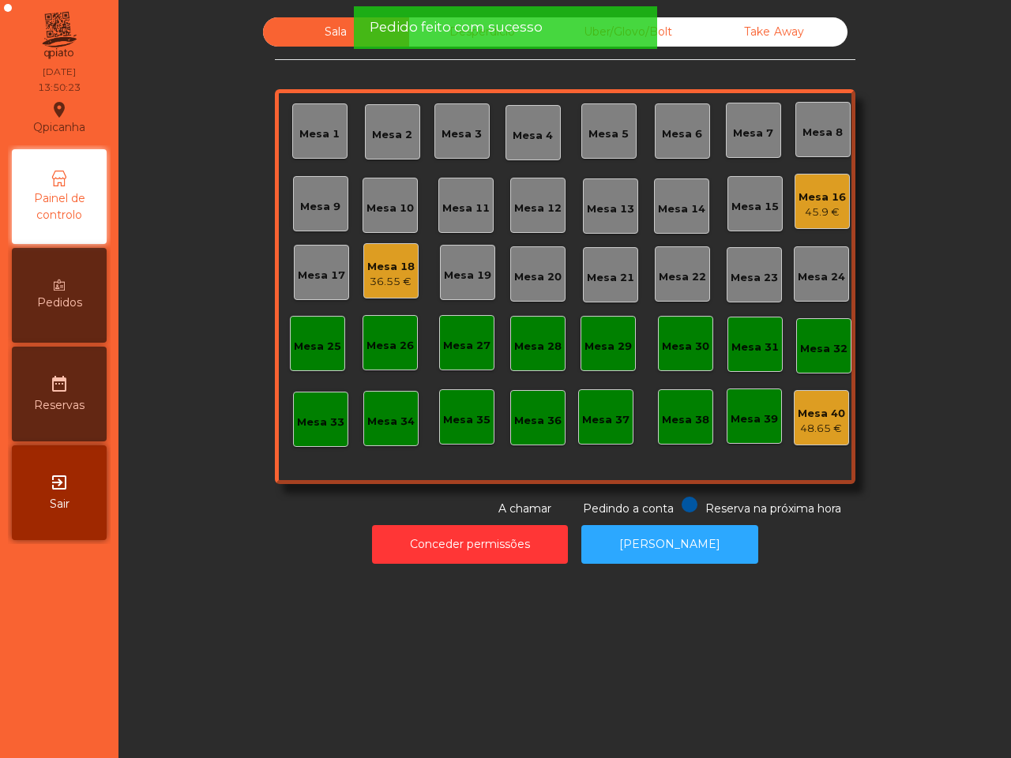
click at [411, 22] on span "Pedido feito com sucesso" at bounding box center [455, 27] width 173 height 20
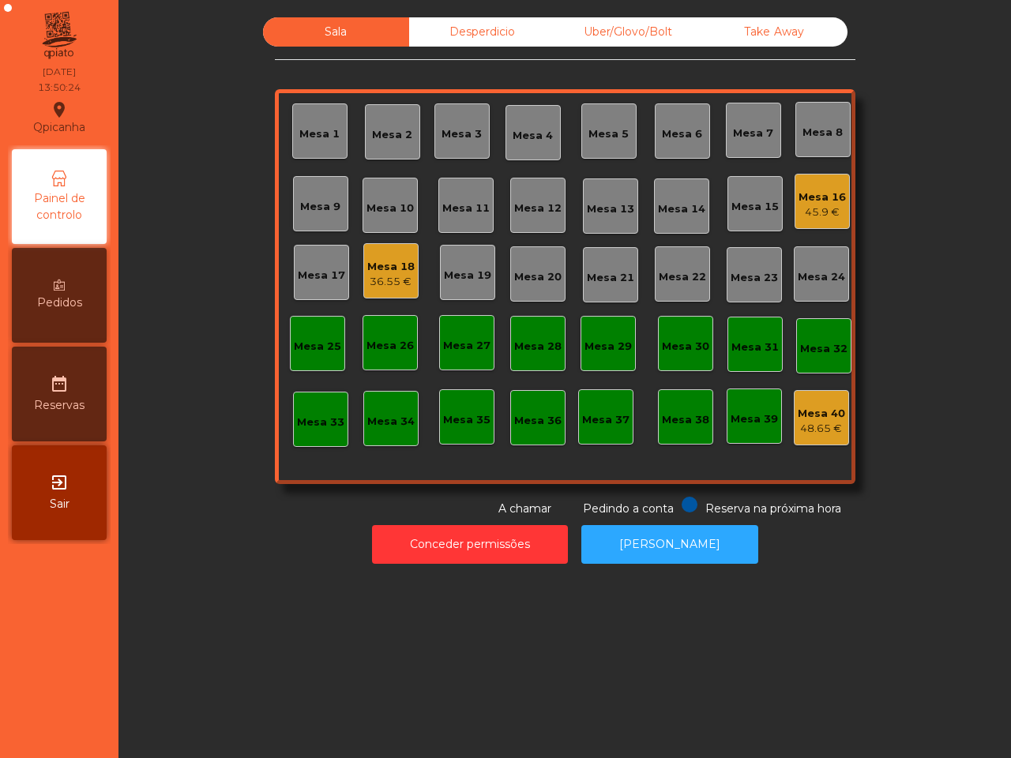
click at [463, 22] on div "Desperdicio" at bounding box center [482, 31] width 146 height 29
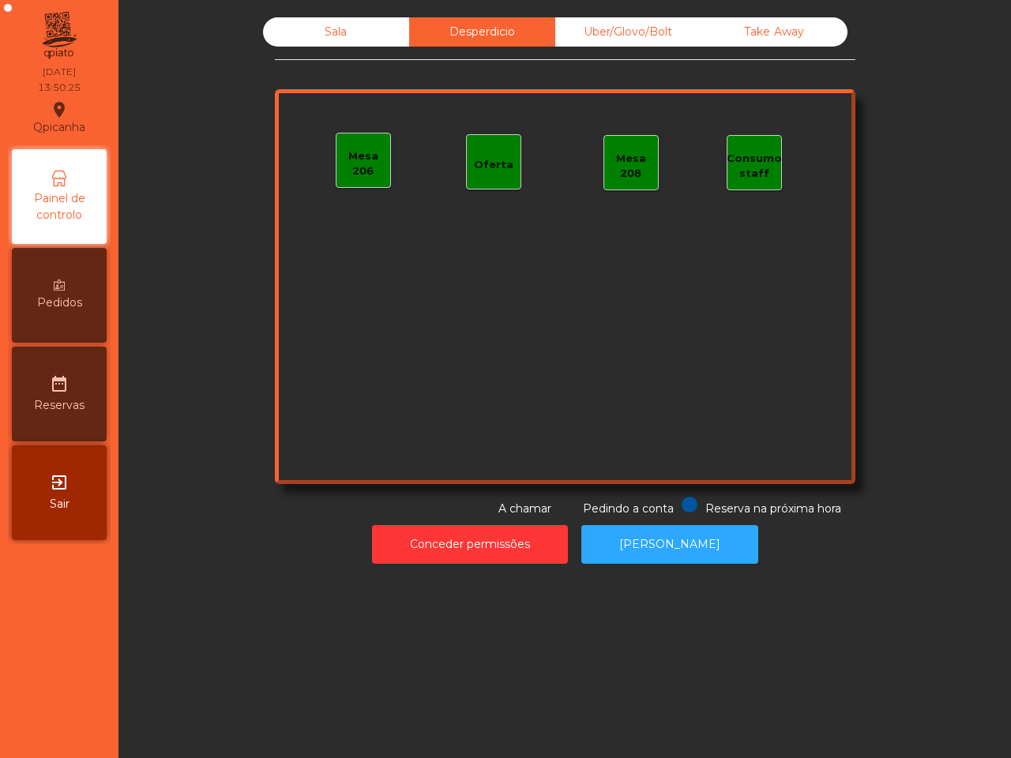
click at [653, 32] on div "Uber/Glovo/Bolt" at bounding box center [628, 31] width 146 height 29
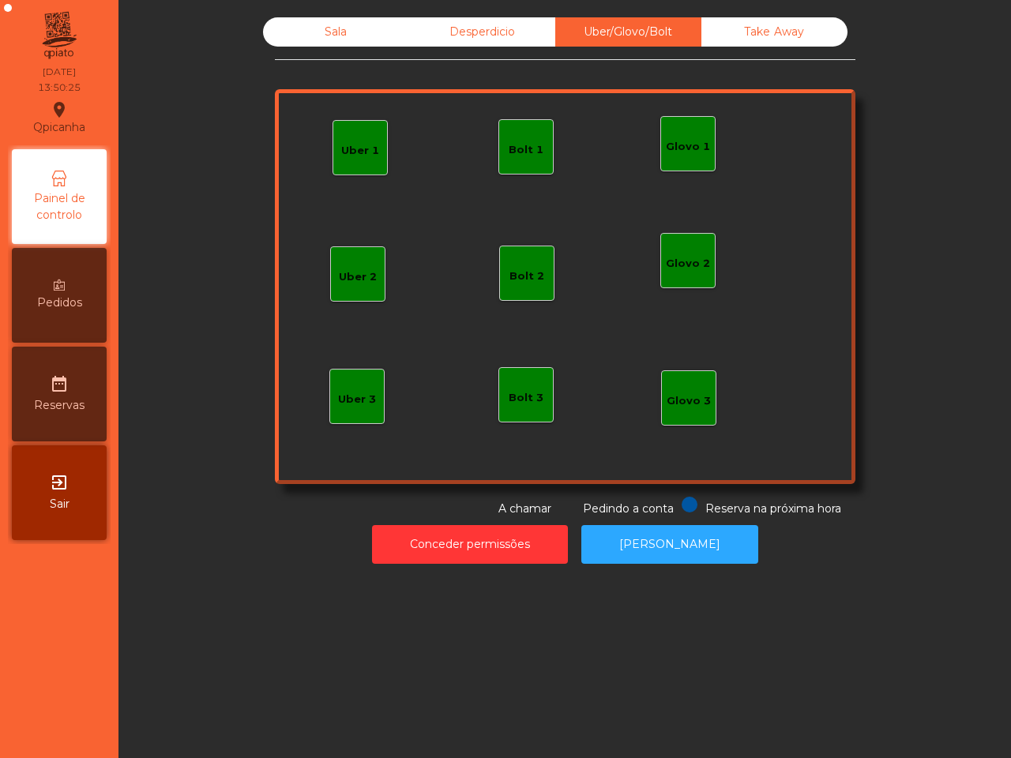
click at [776, 21] on div "Take Away" at bounding box center [774, 31] width 146 height 29
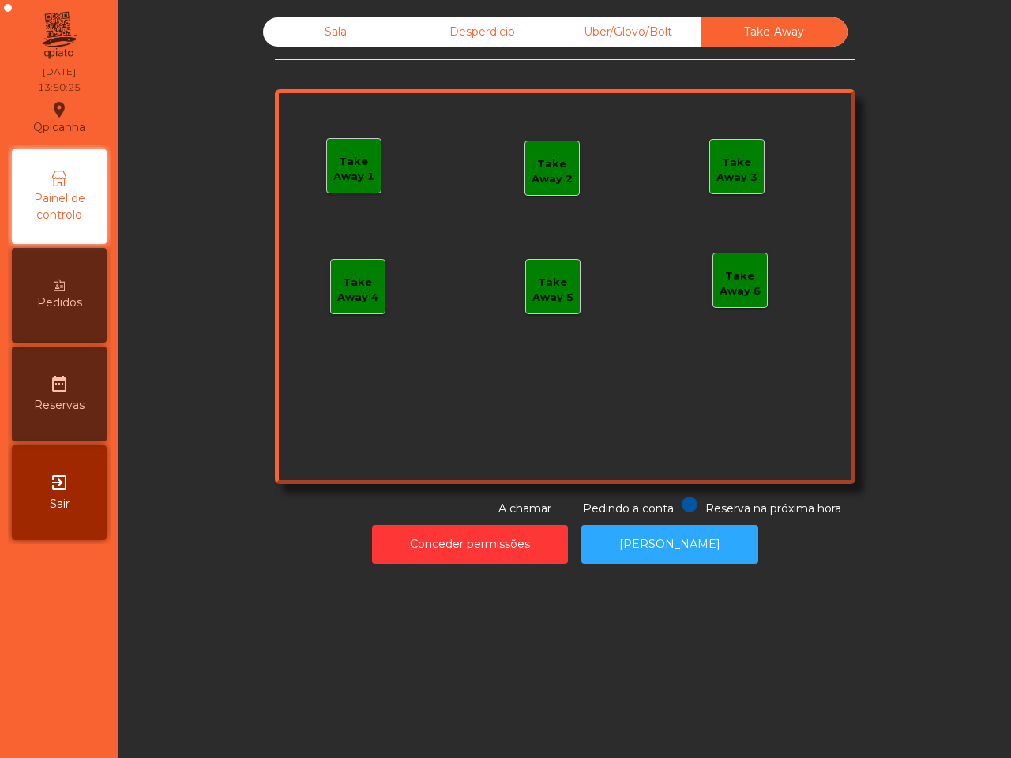
click at [463, 32] on div "Desperdicio" at bounding box center [482, 31] width 146 height 29
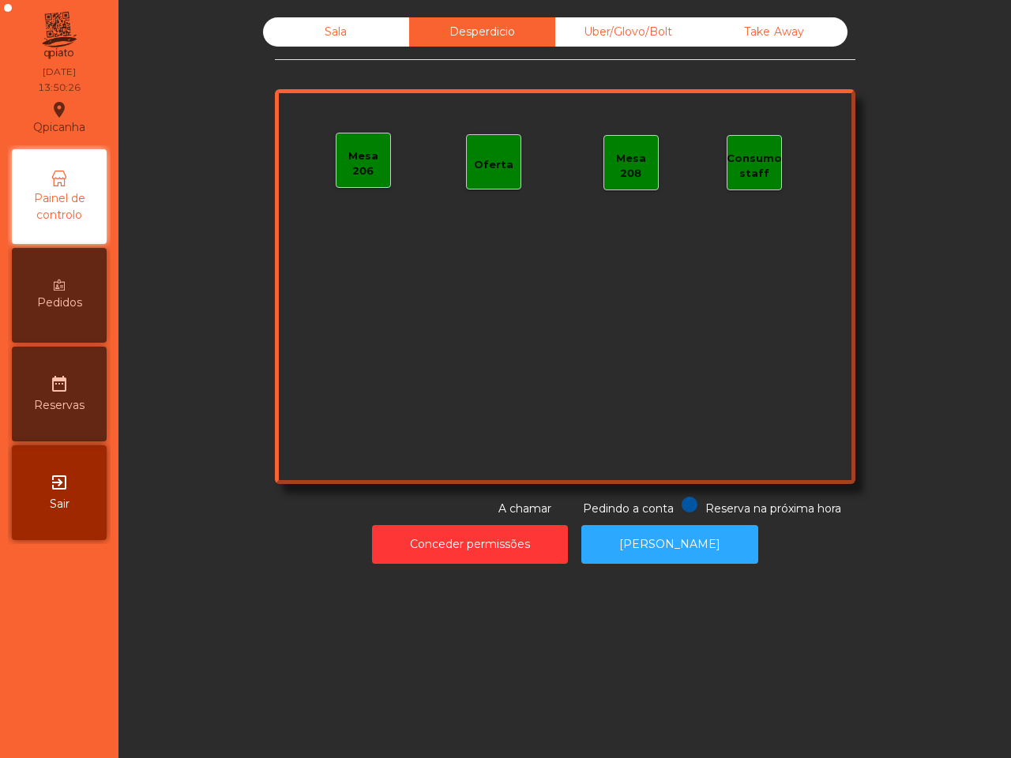
click at [291, 43] on div "Sala" at bounding box center [336, 31] width 146 height 29
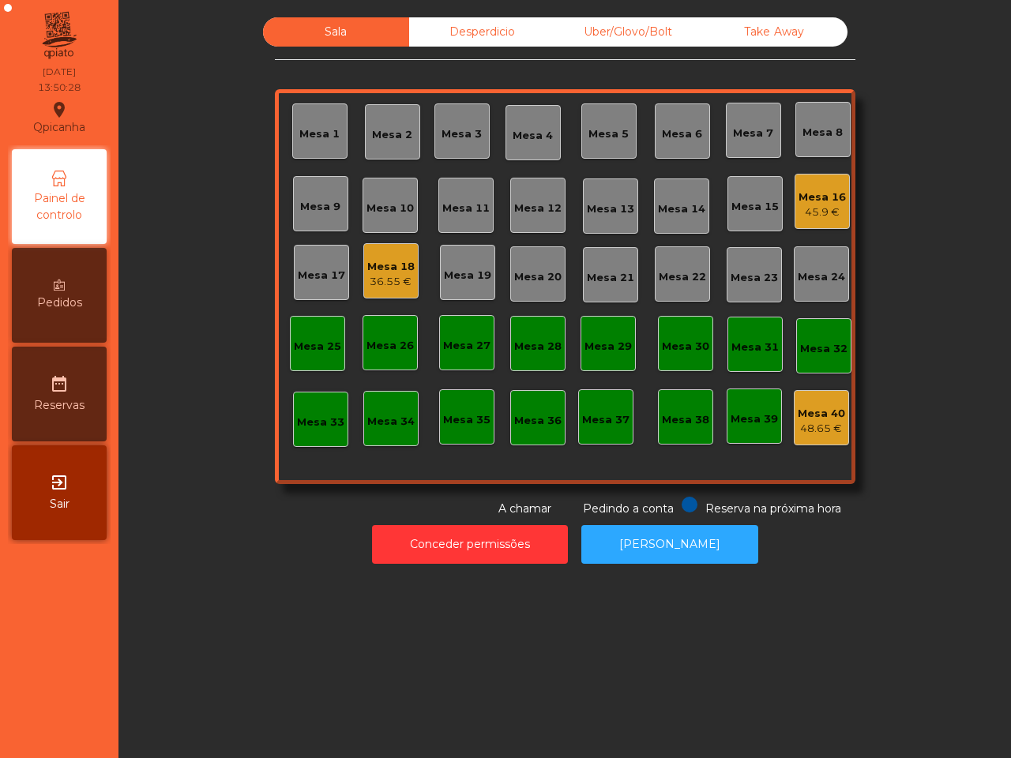
click at [373, 274] on div "36.55 €" at bounding box center [390, 282] width 47 height 16
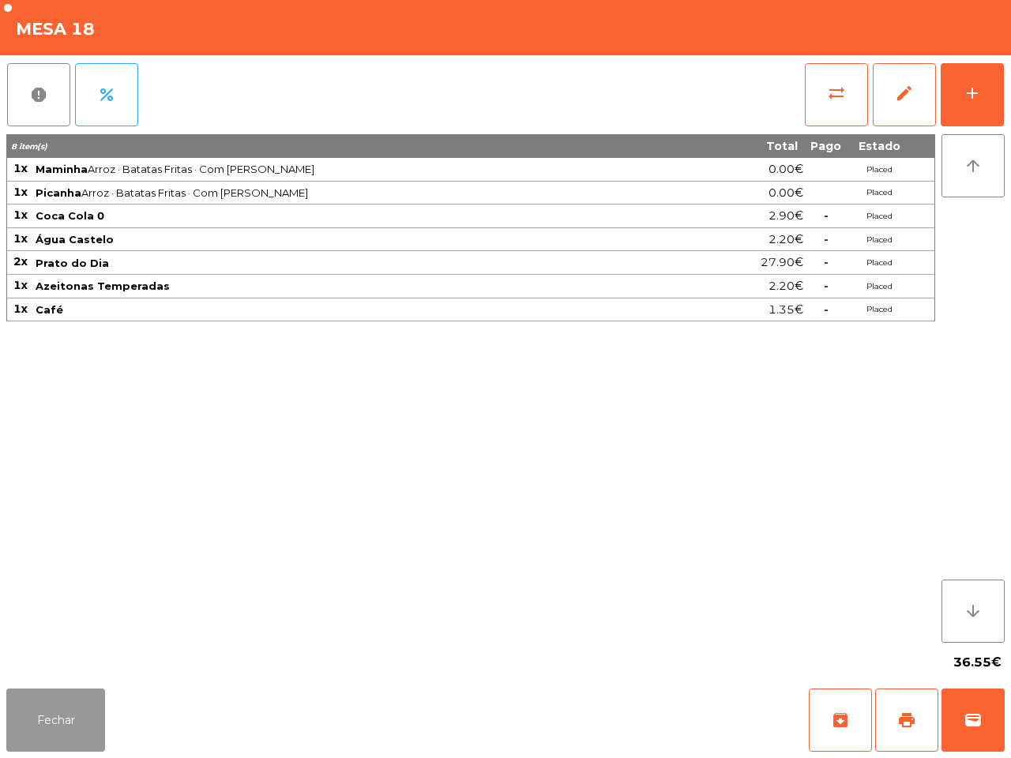
click at [39, 715] on button "Fechar" at bounding box center [55, 719] width 99 height 63
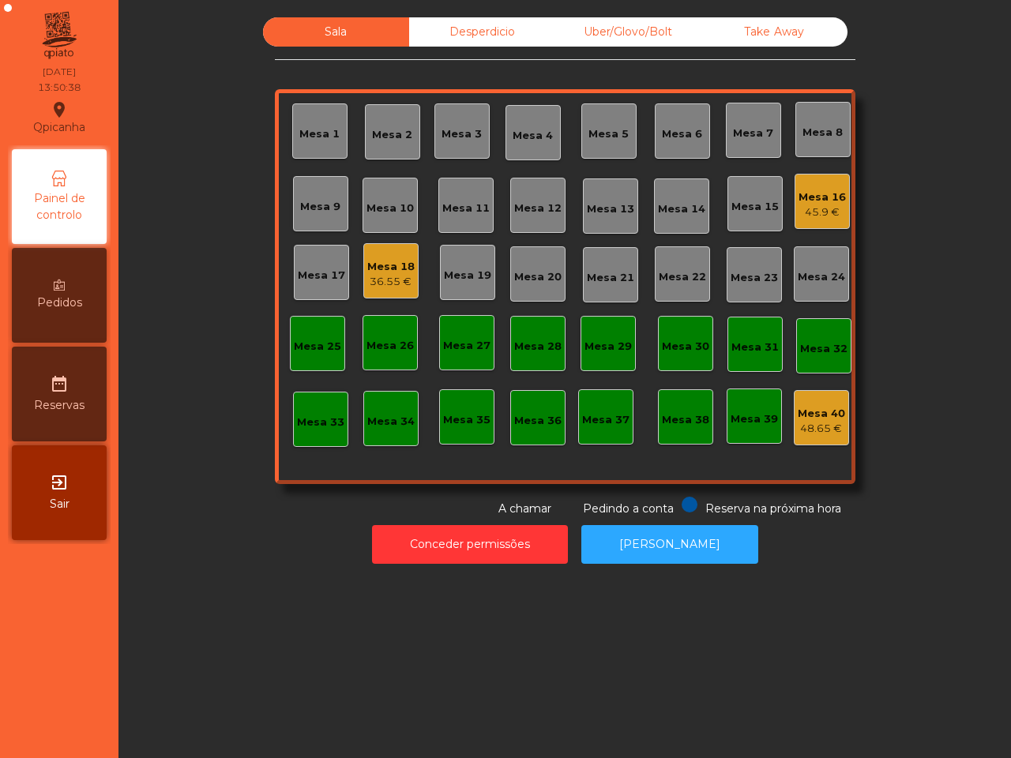
click at [701, 36] on div "Take Away" at bounding box center [774, 31] width 146 height 29
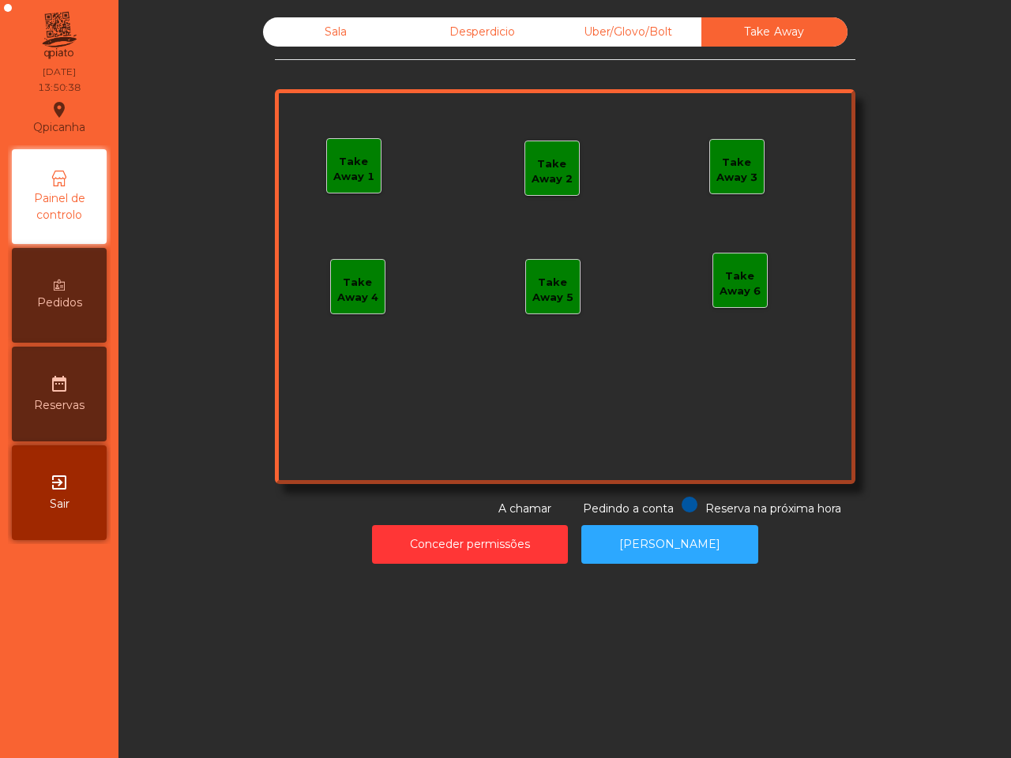
click at [606, 30] on div "Uber/Glovo/Bolt" at bounding box center [628, 31] width 146 height 29
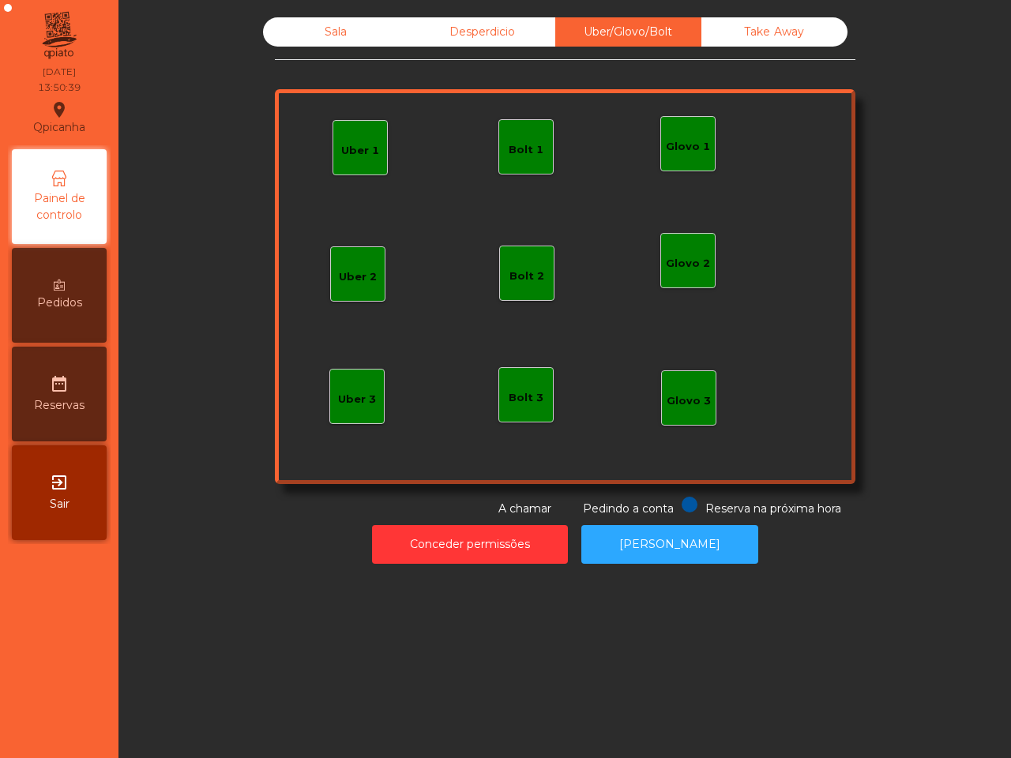
click at [419, 29] on div "Desperdicio" at bounding box center [482, 31] width 146 height 29
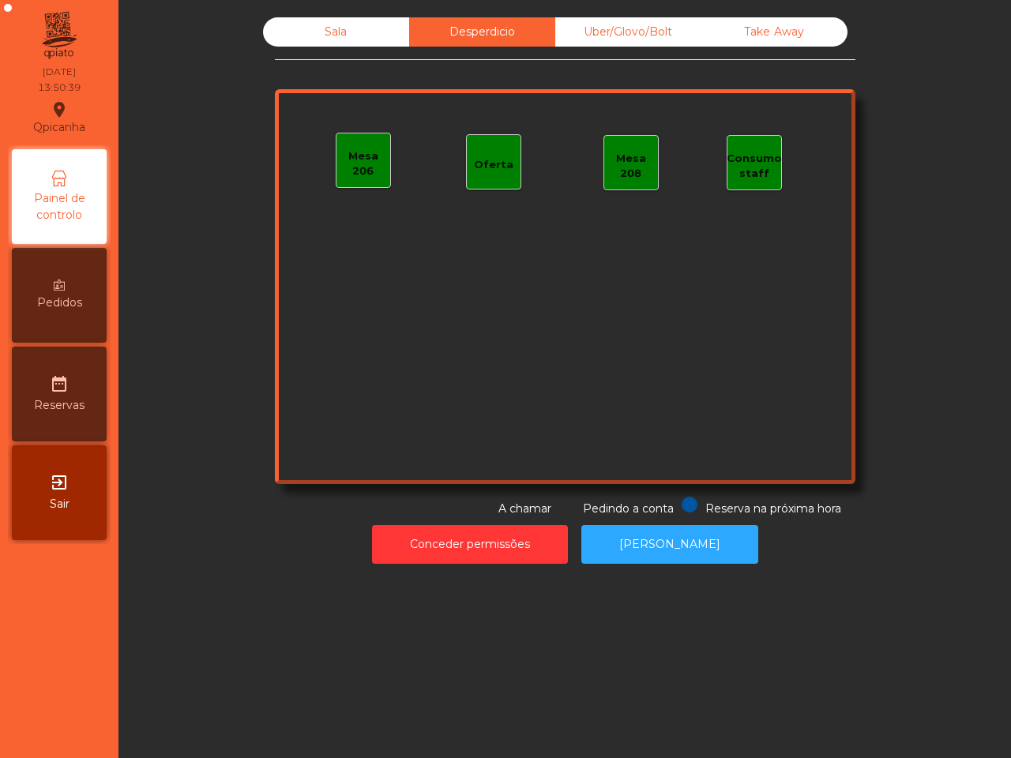
click at [354, 32] on div "Sala" at bounding box center [336, 31] width 146 height 29
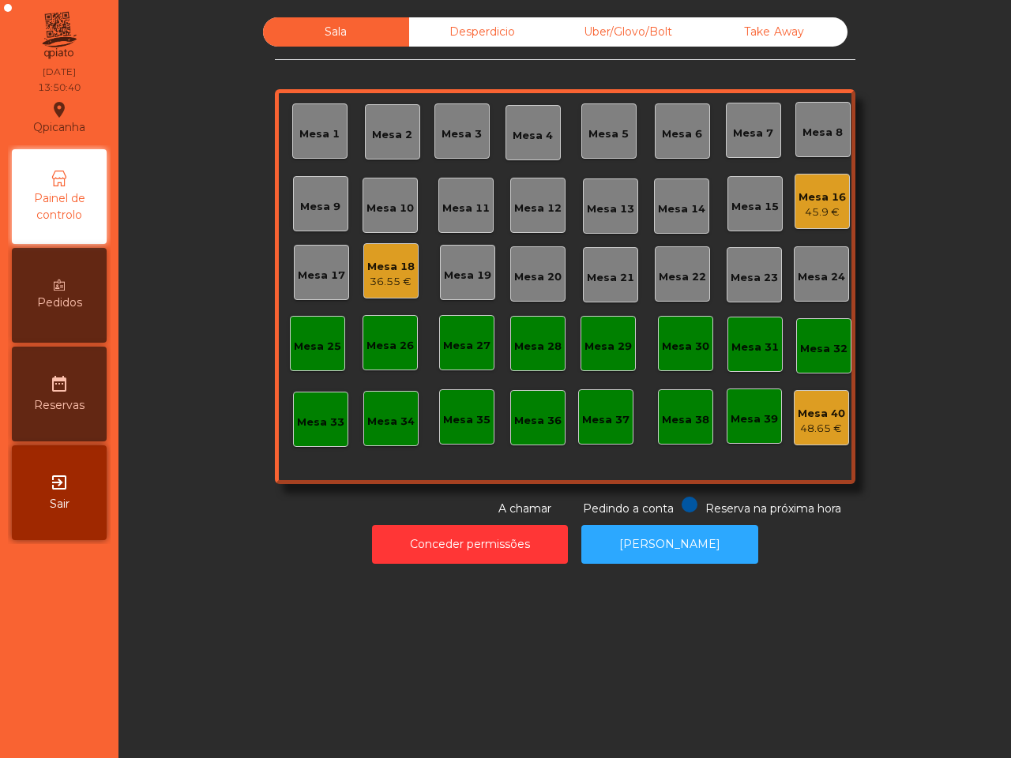
drag, startPoint x: 170, startPoint y: 227, endPoint x: 163, endPoint y: 237, distance: 11.8
click at [166, 234] on div "Sala Desperdicio Uber/Glovo/Bolt Take Away Mesa 1 Mesa 2 [GEOGRAPHIC_DATA] 4 [G…" at bounding box center [565, 267] width 850 height 500
click at [766, 38] on div "Take Away" at bounding box center [774, 31] width 146 height 29
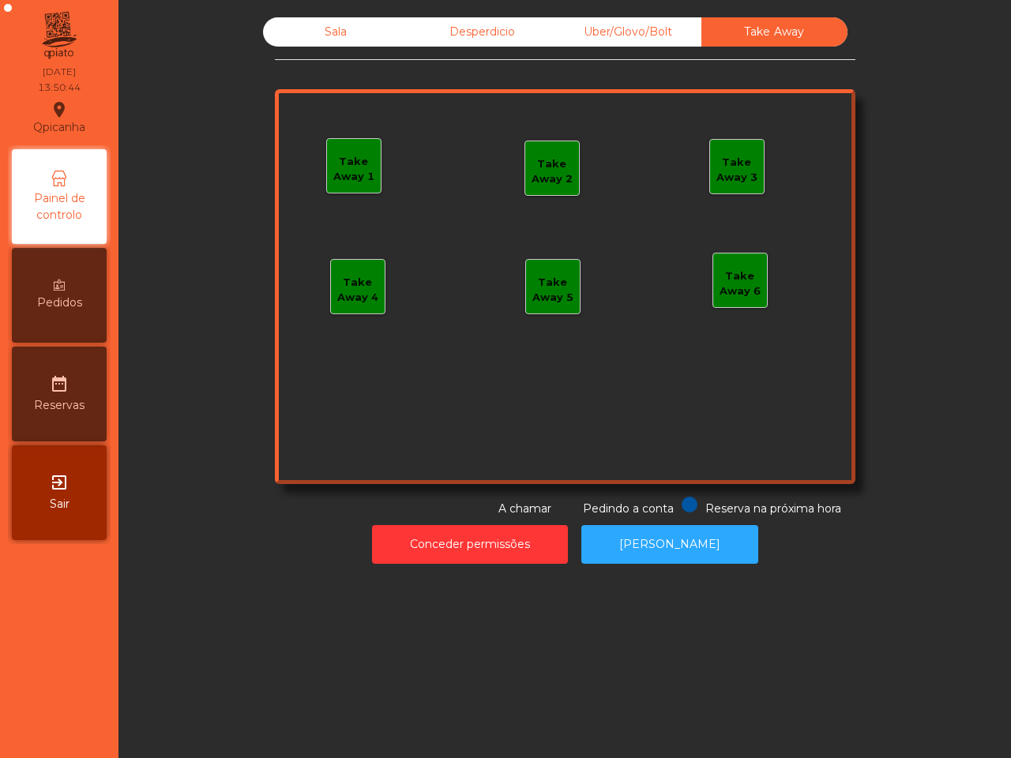
click at [602, 39] on div "Uber/Glovo/Bolt" at bounding box center [628, 31] width 146 height 29
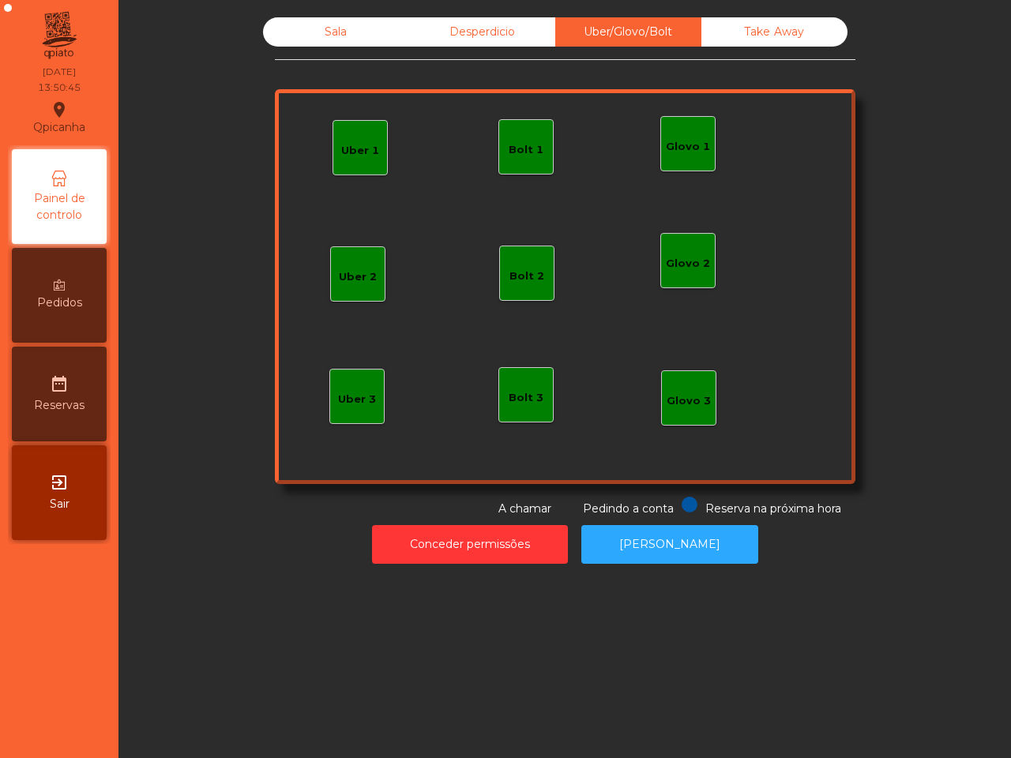
click at [446, 37] on div "Desperdicio" at bounding box center [482, 31] width 146 height 29
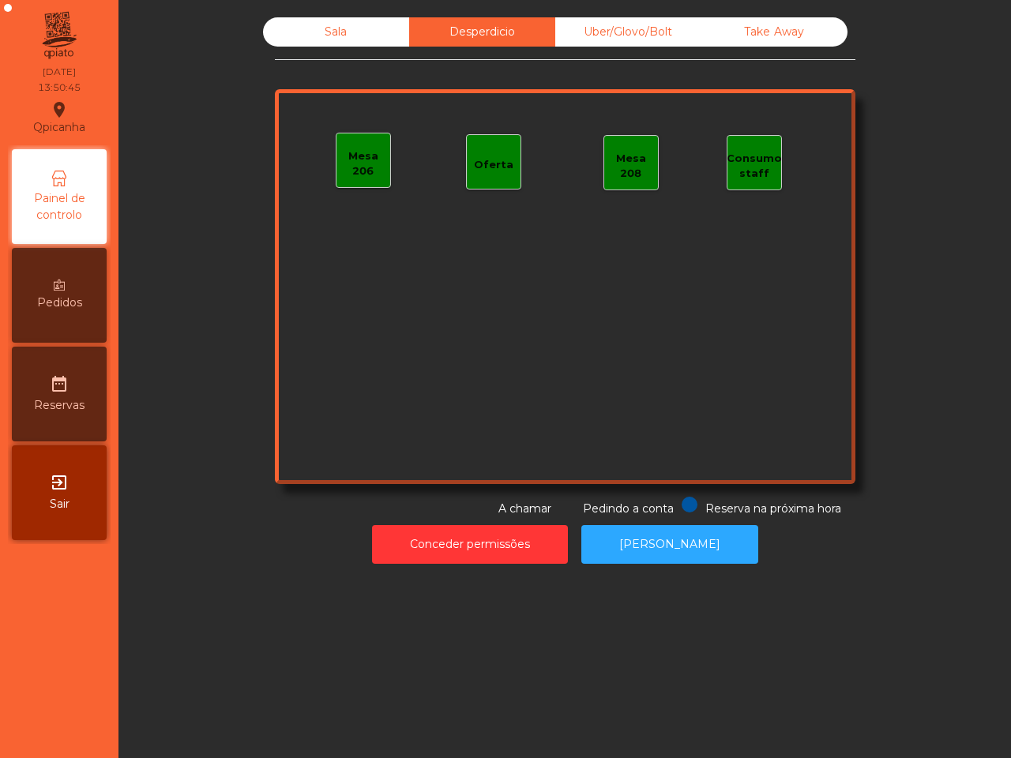
click at [341, 45] on div "Sala" at bounding box center [336, 31] width 146 height 29
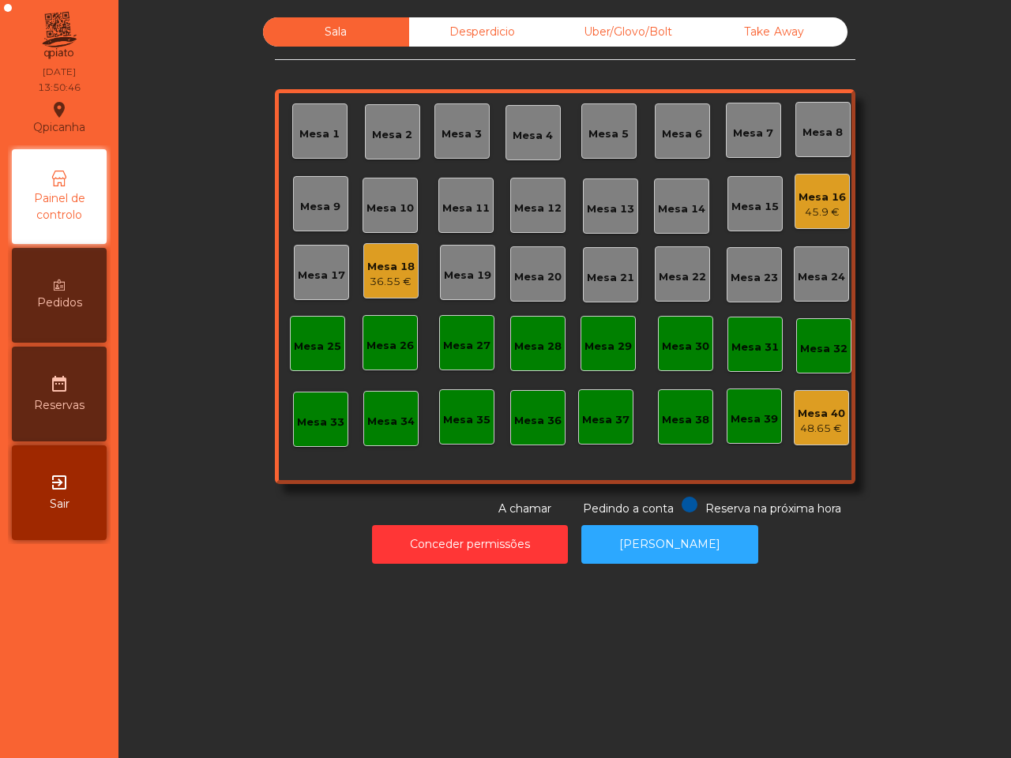
drag, startPoint x: 257, startPoint y: 129, endPoint x: 345, endPoint y: 188, distance: 106.4
click at [263, 134] on div "Sala Desperdicio Uber/Glovo/Bolt Take Away Mesa 1 Mesa 2 [GEOGRAPHIC_DATA] 4 [G…" at bounding box center [565, 267] width 850 height 500
click at [808, 183] on div "Mesa 16 45.9 €" at bounding box center [821, 201] width 47 height 37
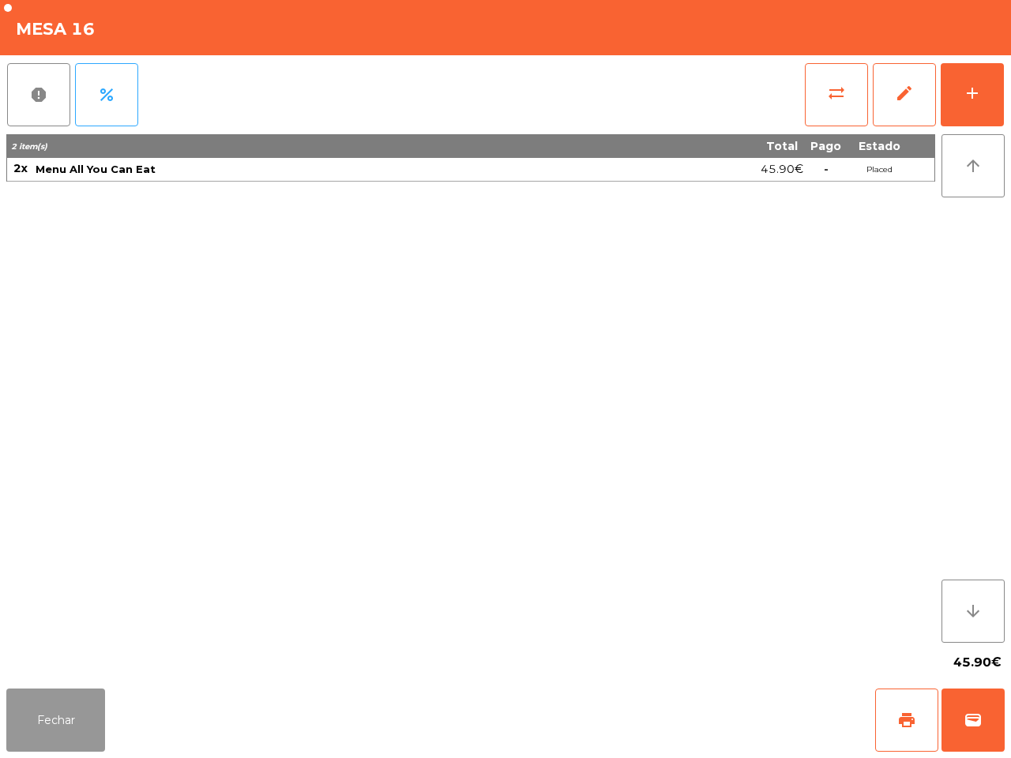
click at [69, 715] on button "Fechar" at bounding box center [55, 719] width 99 height 63
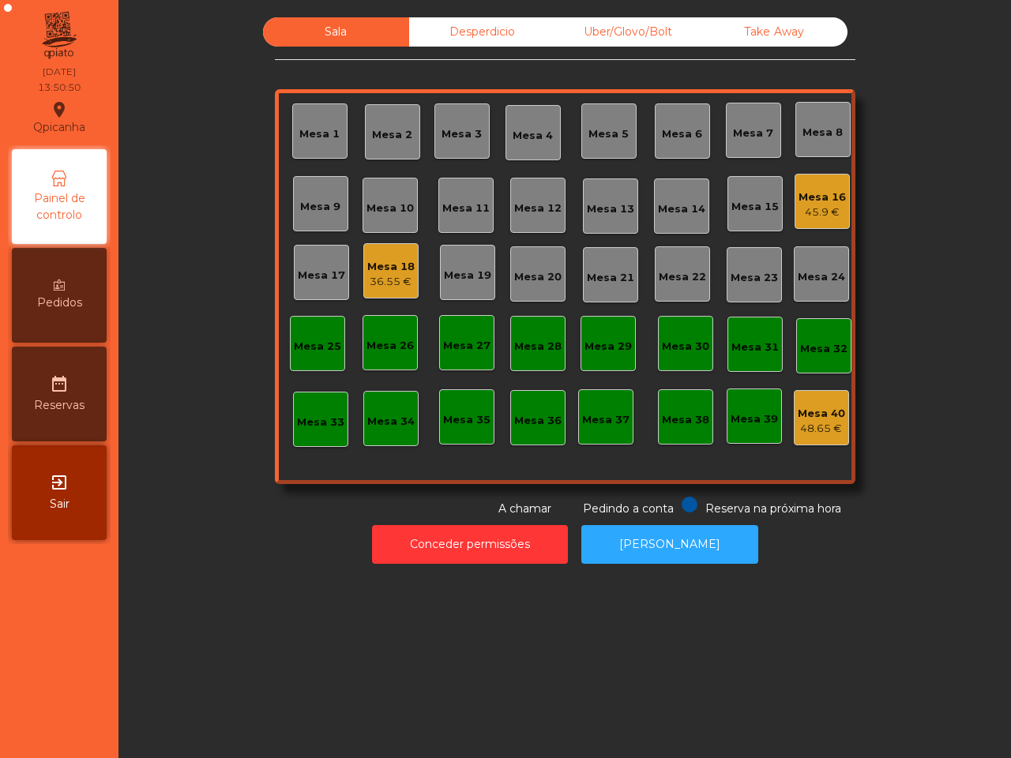
drag, startPoint x: 69, startPoint y: 715, endPoint x: 43, endPoint y: 677, distance: 45.3
click at [43, 677] on nav "Qpicanha location_on [DATE] 13:50:50 Painel de controlo Pedidos date_range Rese…" at bounding box center [59, 379] width 118 height 758
click at [815, 197] on div "Mesa 16" at bounding box center [821, 197] width 47 height 16
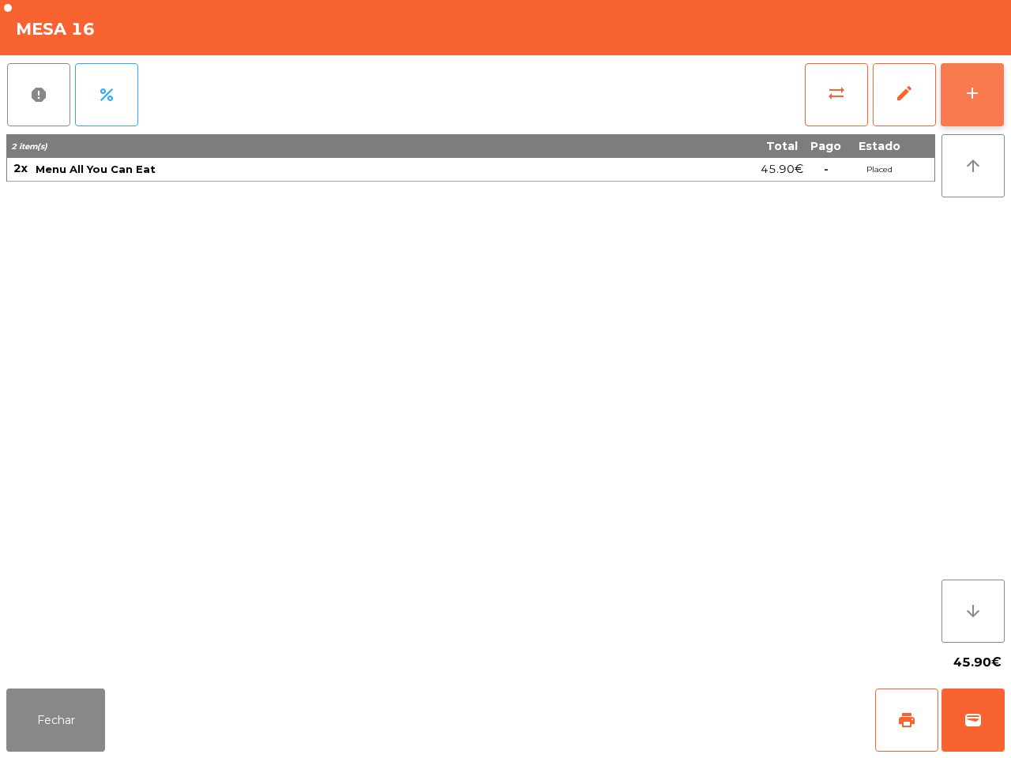
click at [960, 100] on button "add" at bounding box center [971, 94] width 63 height 63
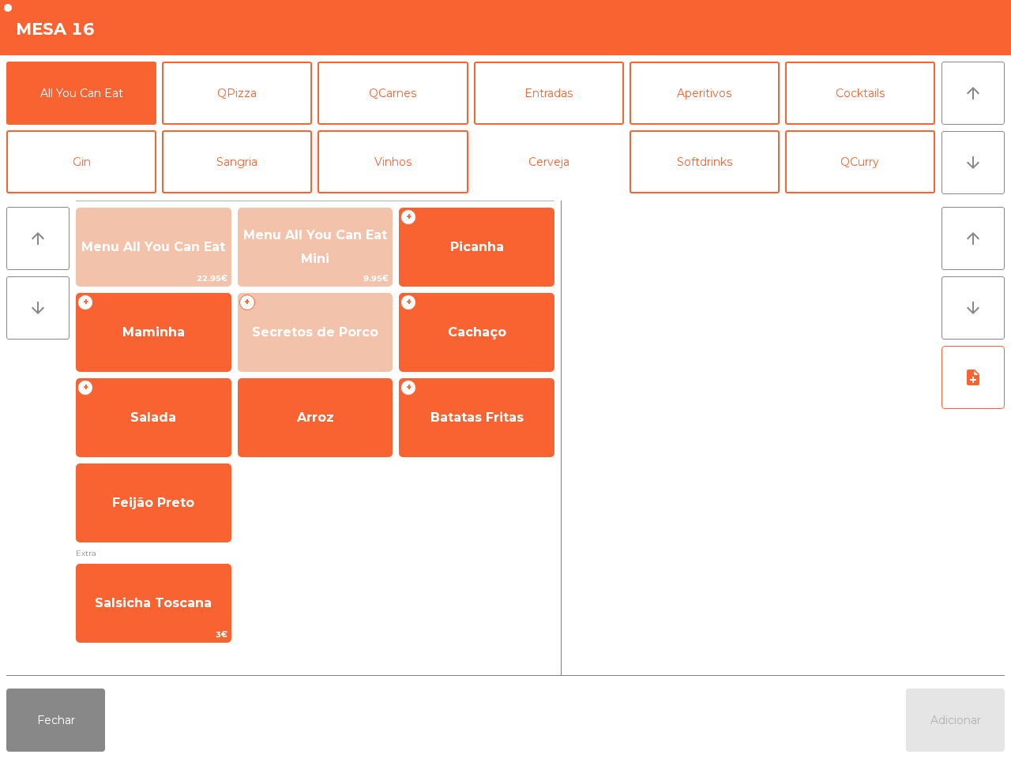
drag, startPoint x: 474, startPoint y: 133, endPoint x: 452, endPoint y: 140, distance: 23.2
click at [467, 134] on div "All You Can Eat QPizza QCarnes Entradas Aperitivos Cocktails Gin Sangria Vinhos…" at bounding box center [470, 128] width 928 height 132
click at [443, 144] on button "Vinhos" at bounding box center [392, 161] width 150 height 63
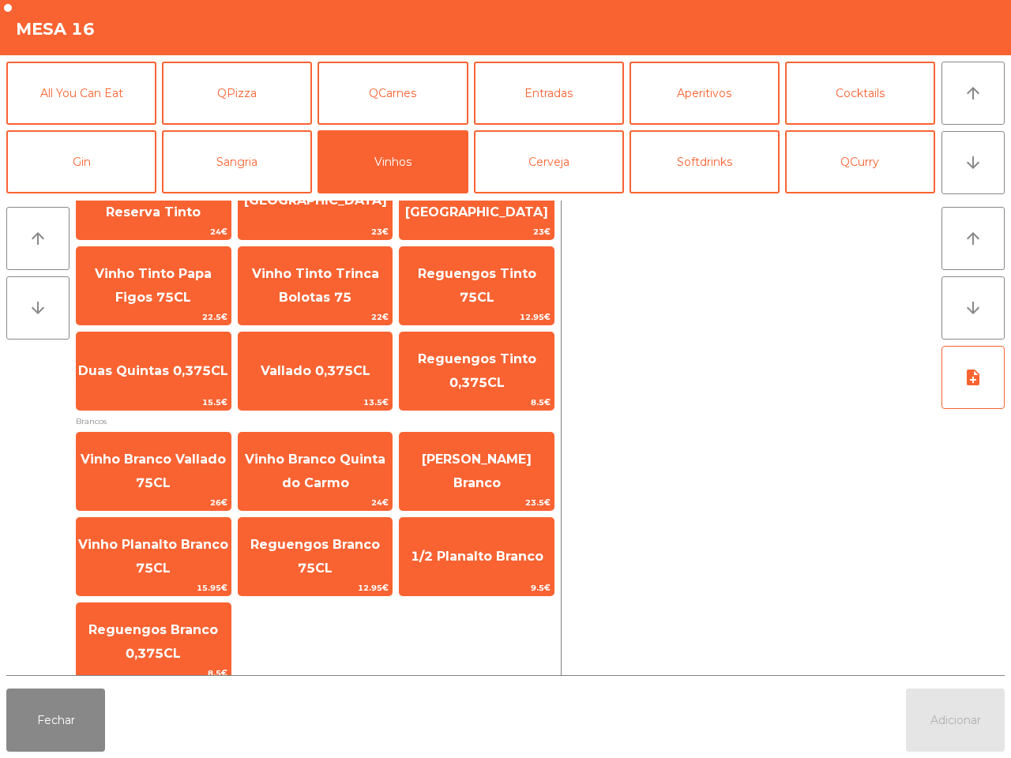
scroll to position [344, 0]
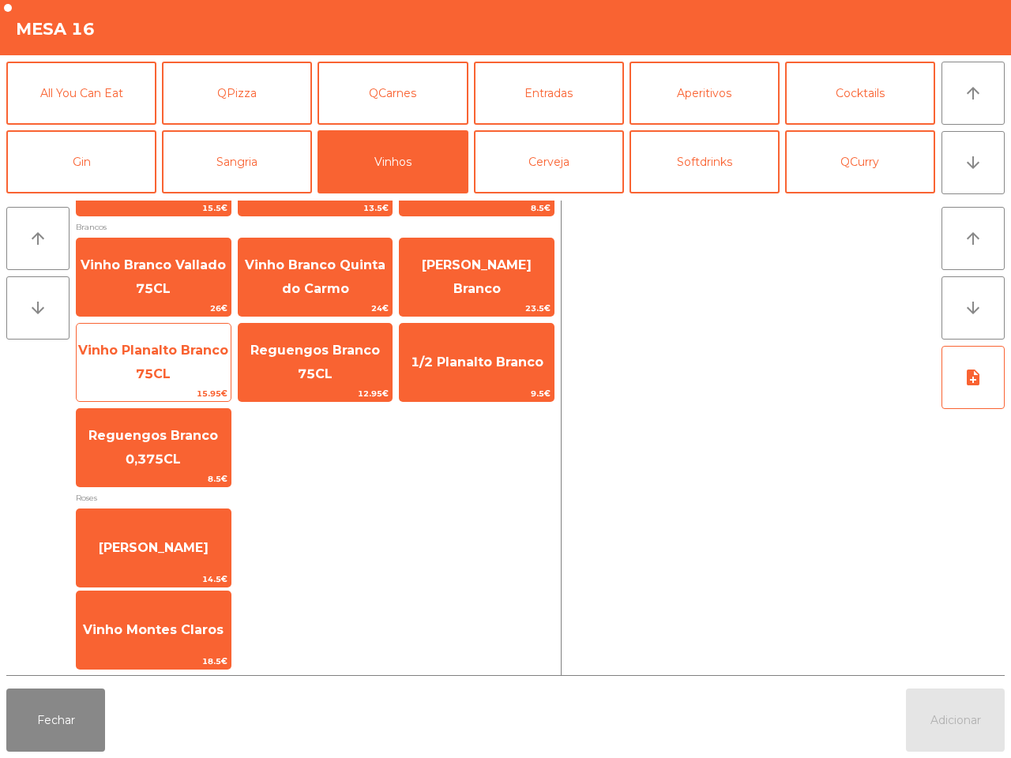
click at [193, 367] on span "Vinho Planalto Branco 75CL" at bounding box center [153, 362] width 150 height 39
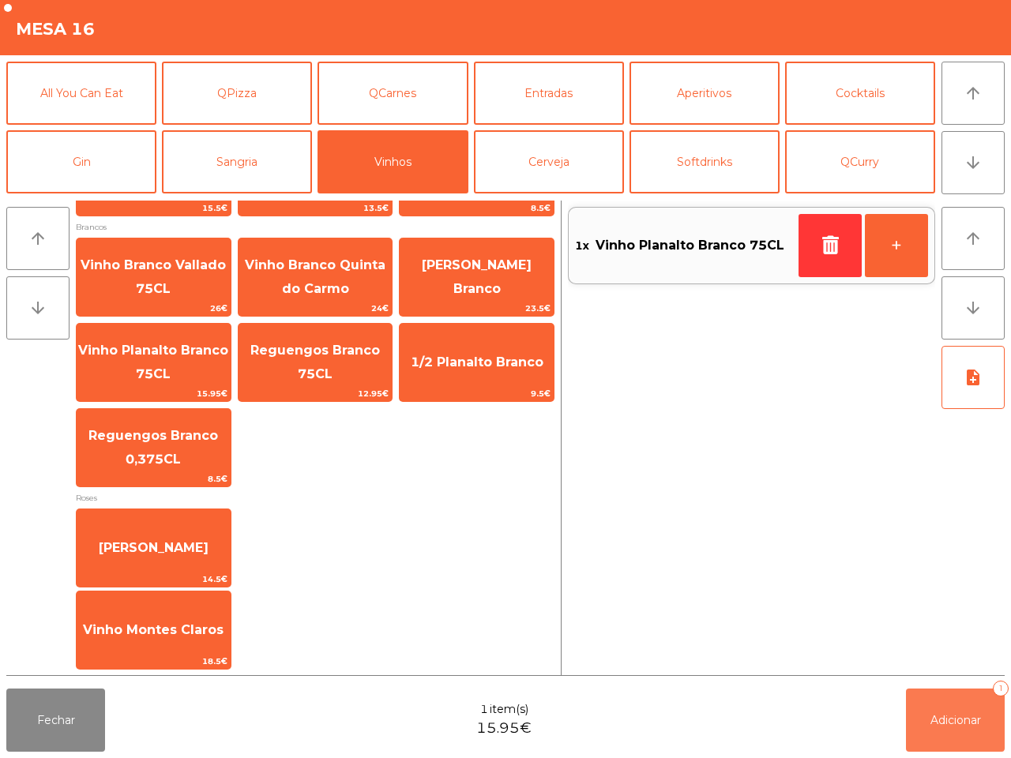
click at [913, 732] on button "Adicionar 1" at bounding box center [955, 719] width 99 height 63
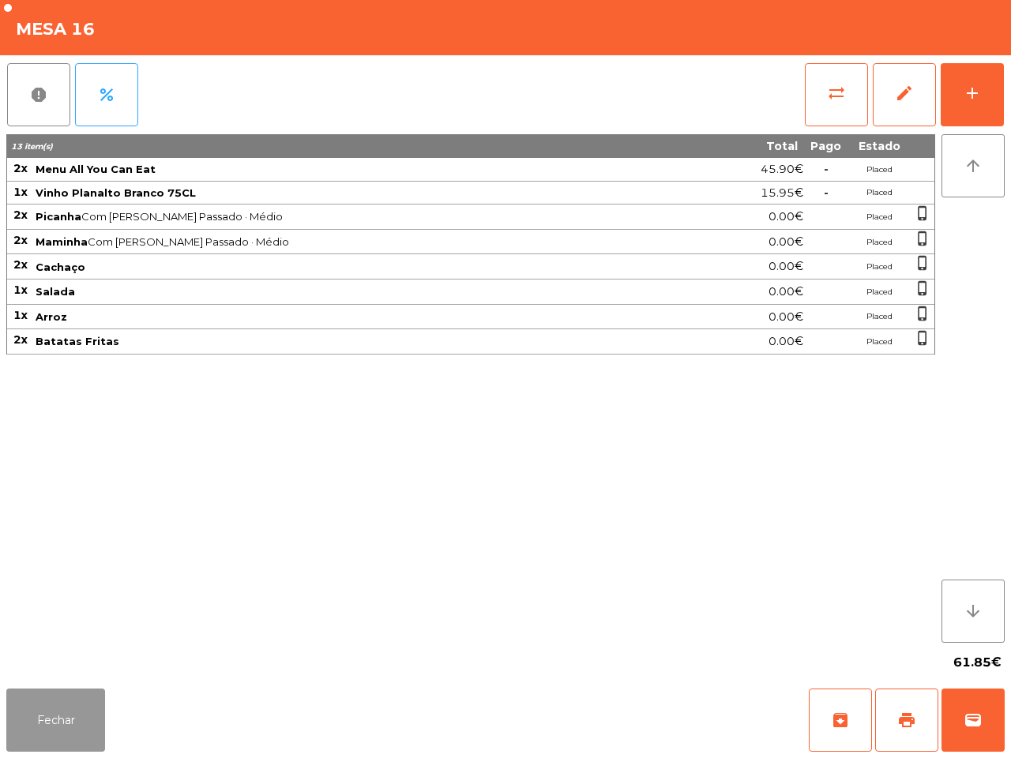
drag, startPoint x: 45, startPoint y: 731, endPoint x: 246, endPoint y: 490, distance: 313.4
click at [47, 732] on button "Fechar" at bounding box center [55, 719] width 99 height 63
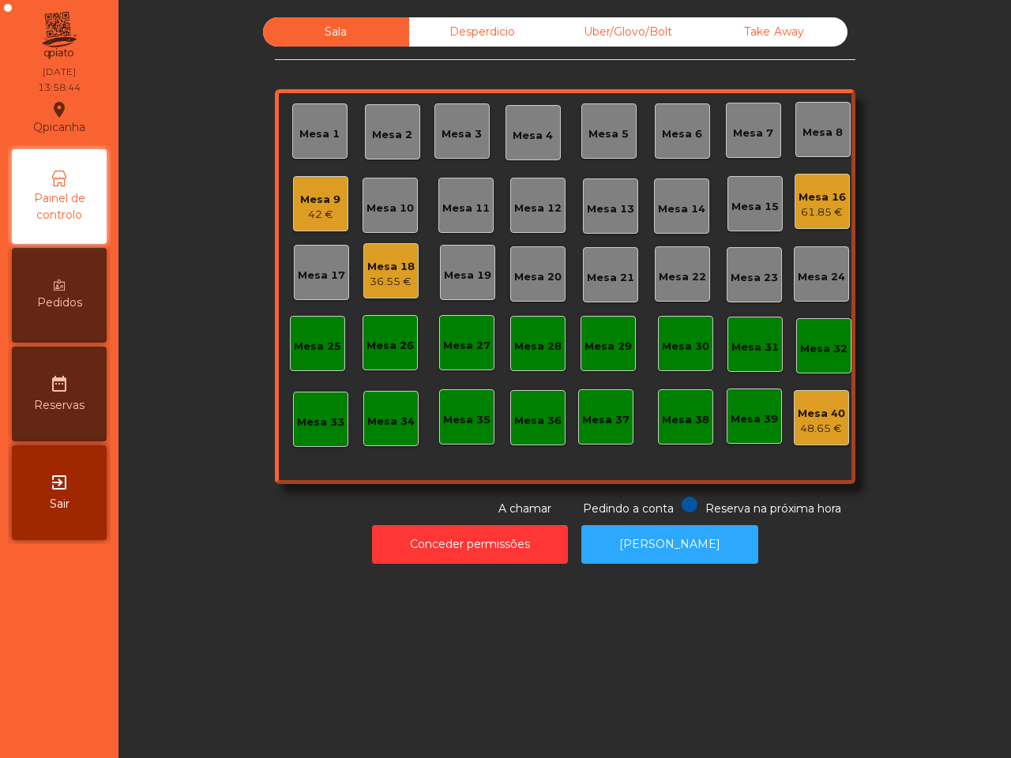
click at [367, 266] on div "Mesa 18" at bounding box center [390, 267] width 47 height 16
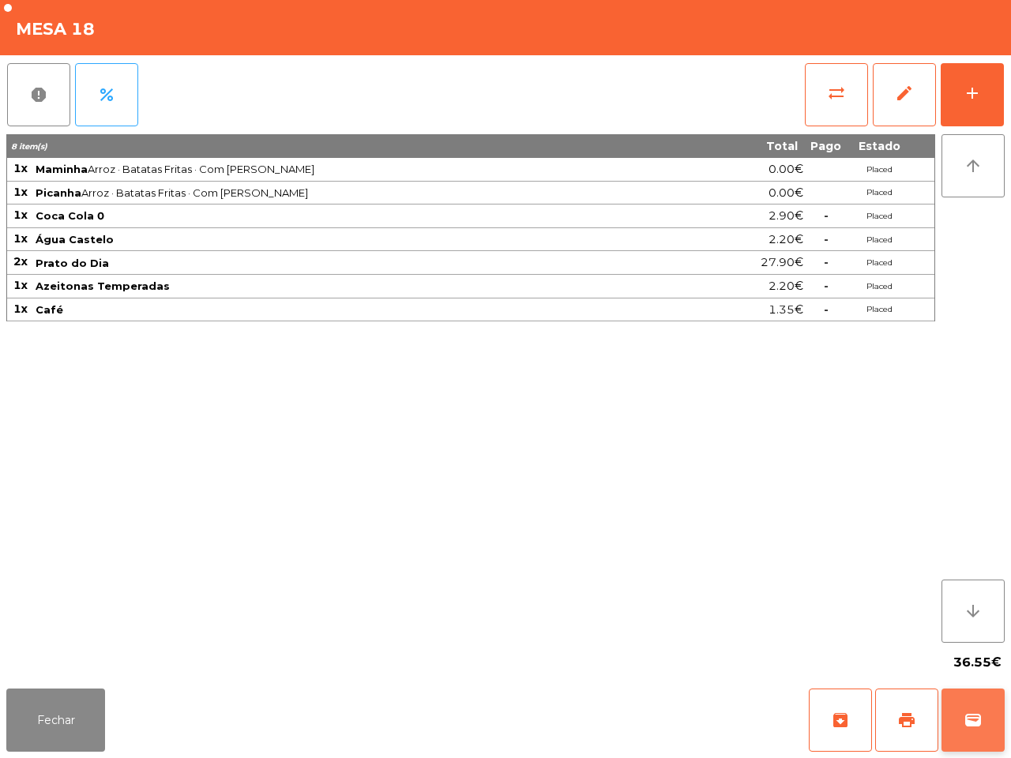
click at [961, 707] on button "wallet" at bounding box center [972, 719] width 63 height 63
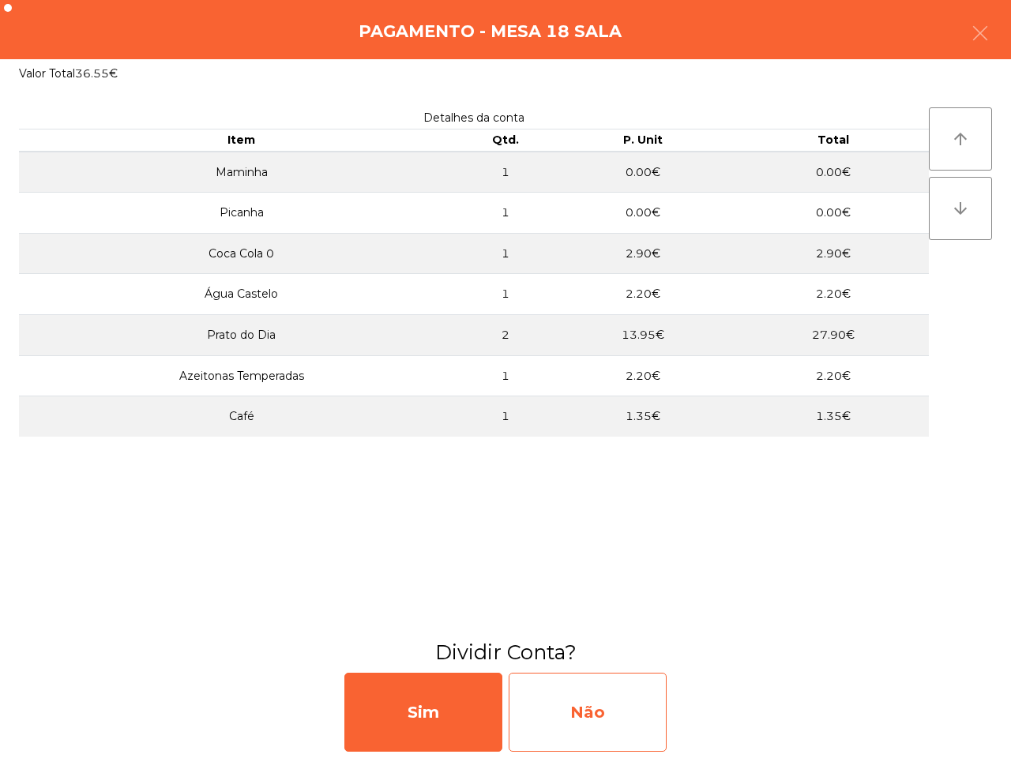
click at [646, 697] on div "Não" at bounding box center [587, 712] width 158 height 79
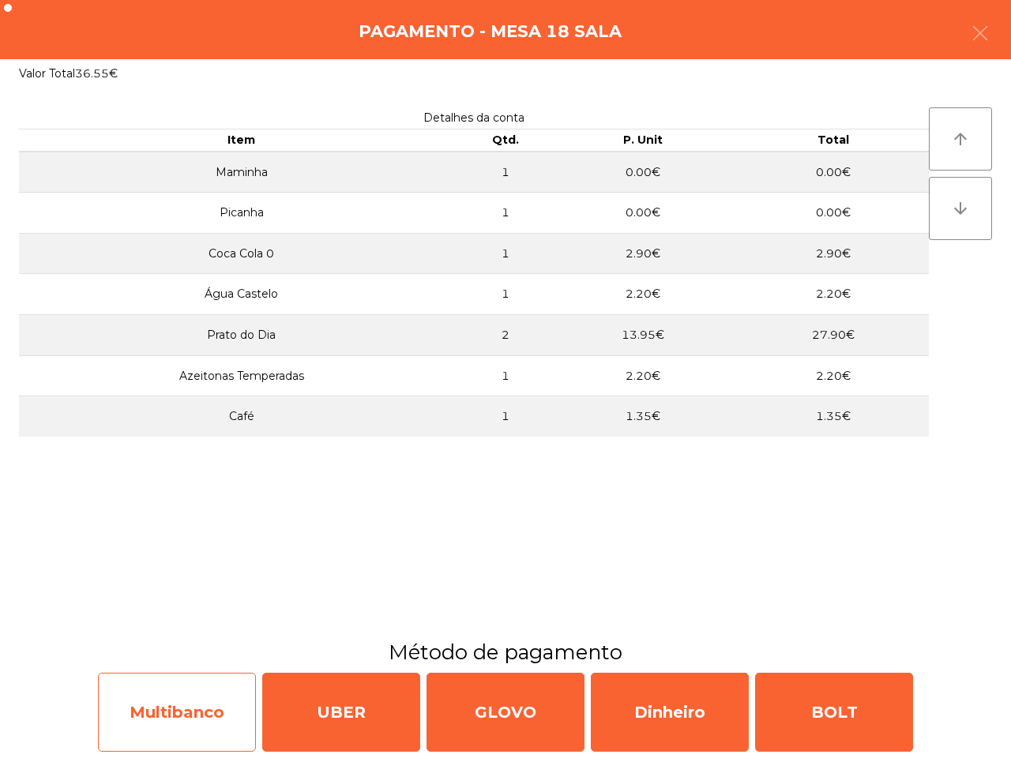
click at [188, 703] on div "Multibanco" at bounding box center [177, 712] width 158 height 79
select select "**"
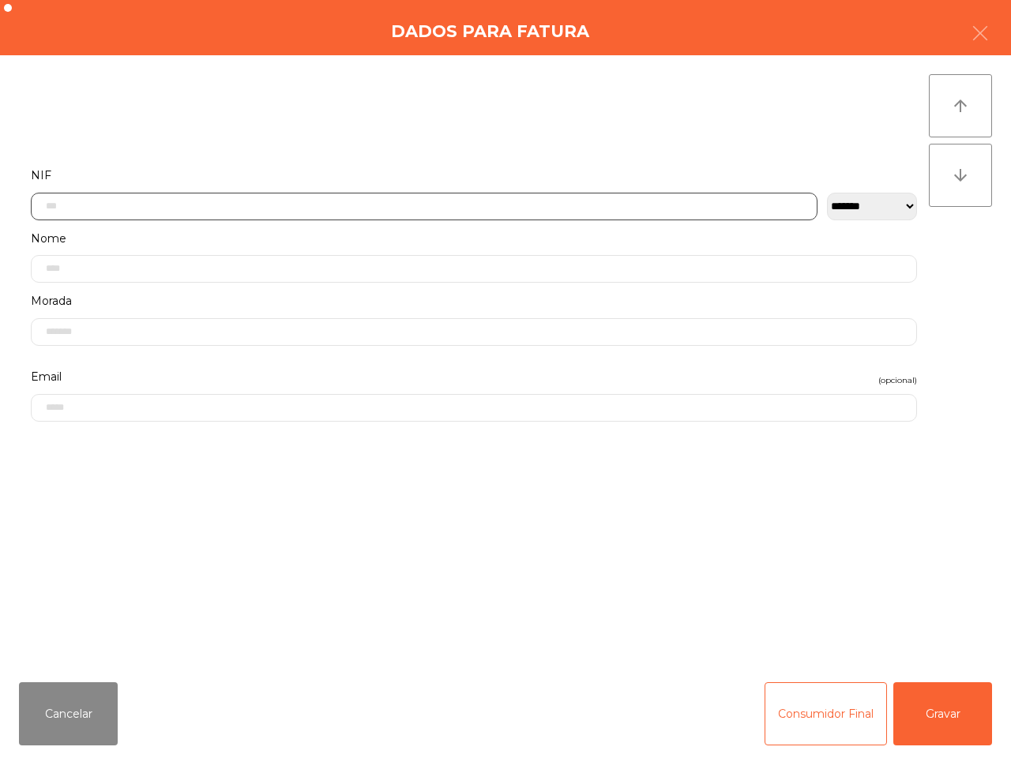
click at [300, 214] on input "text" at bounding box center [424, 207] width 786 height 28
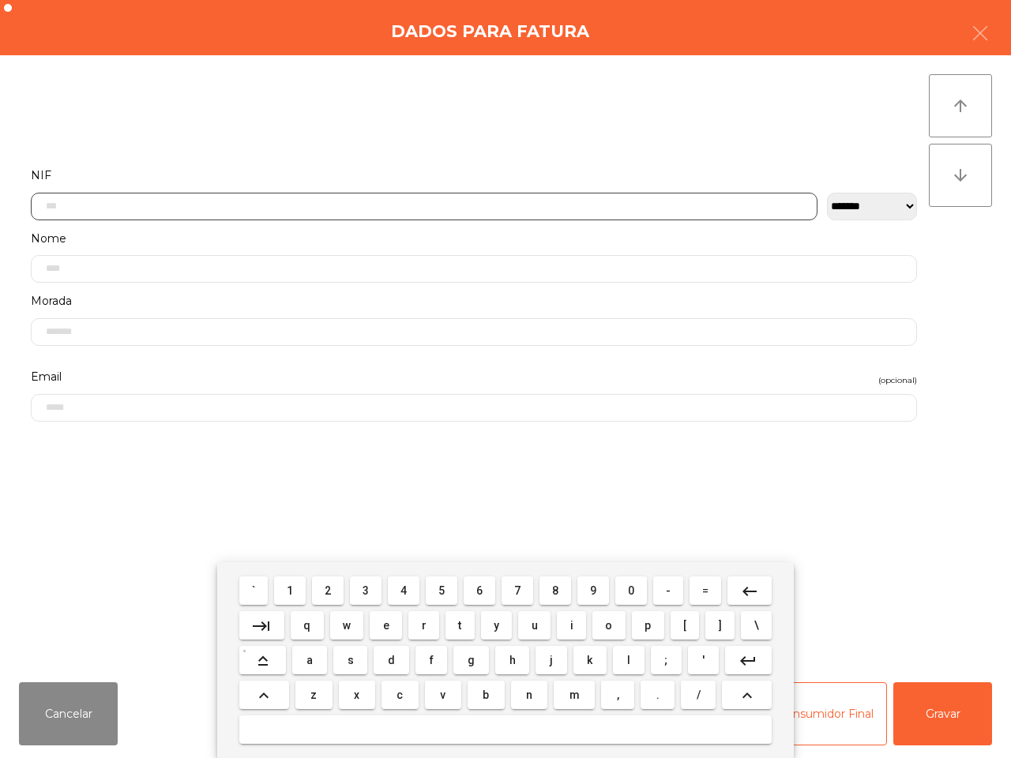
click at [443, 595] on span "5" at bounding box center [441, 590] width 6 height 13
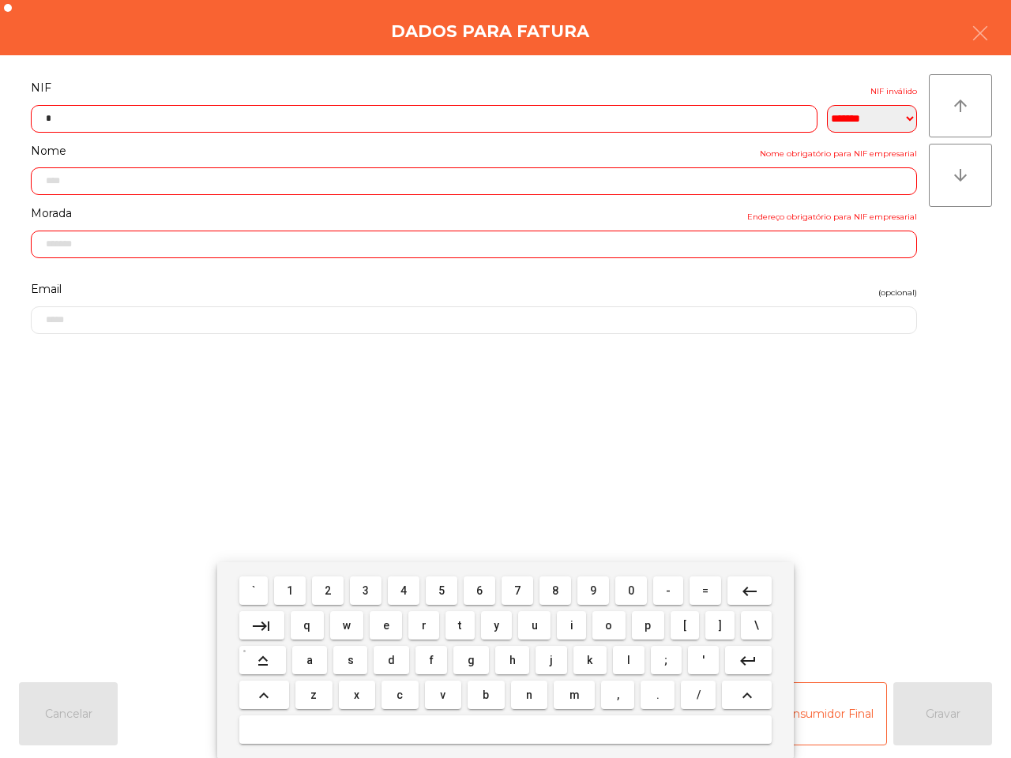
scroll to position [88, 0]
click at [621, 588] on button "0" at bounding box center [631, 590] width 32 height 28
click at [328, 586] on span "2" at bounding box center [327, 590] width 6 height 13
click at [525, 585] on button "7" at bounding box center [517, 590] width 32 height 28
click at [285, 585] on button "1" at bounding box center [290, 590] width 32 height 28
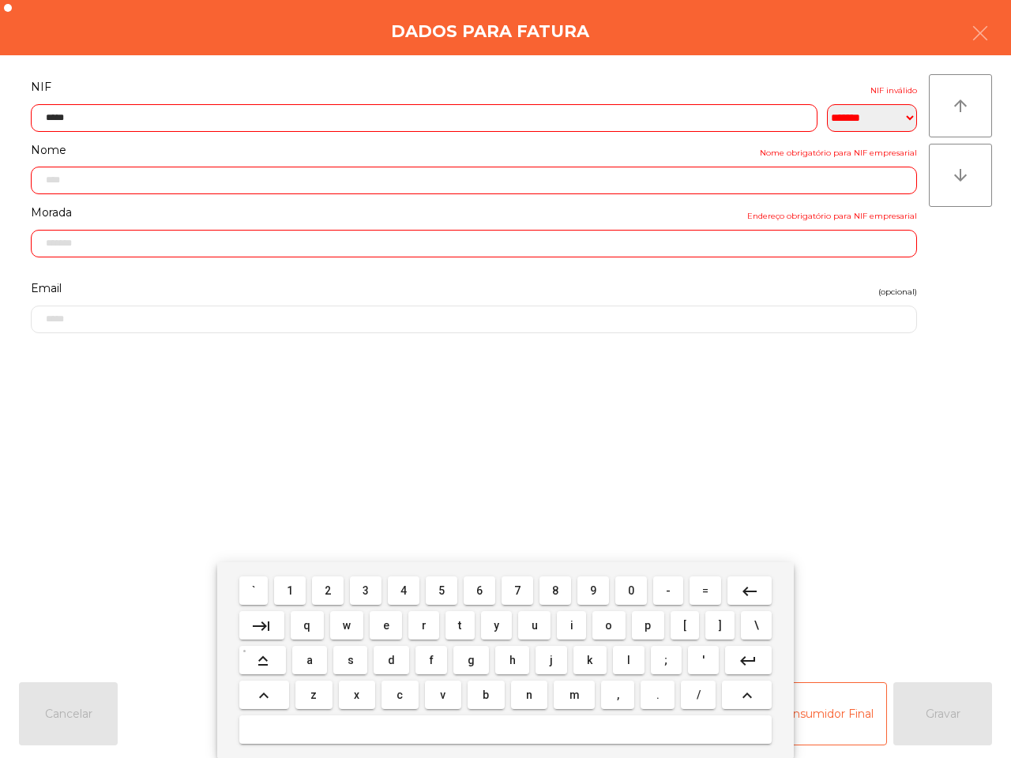
click at [476, 593] on span "6" at bounding box center [479, 590] width 6 height 13
click at [478, 584] on span "6" at bounding box center [479, 590] width 6 height 13
click at [363, 587] on button "3" at bounding box center [366, 590] width 32 height 28
click at [629, 588] on span "0" at bounding box center [631, 590] width 6 height 13
type input "*********"
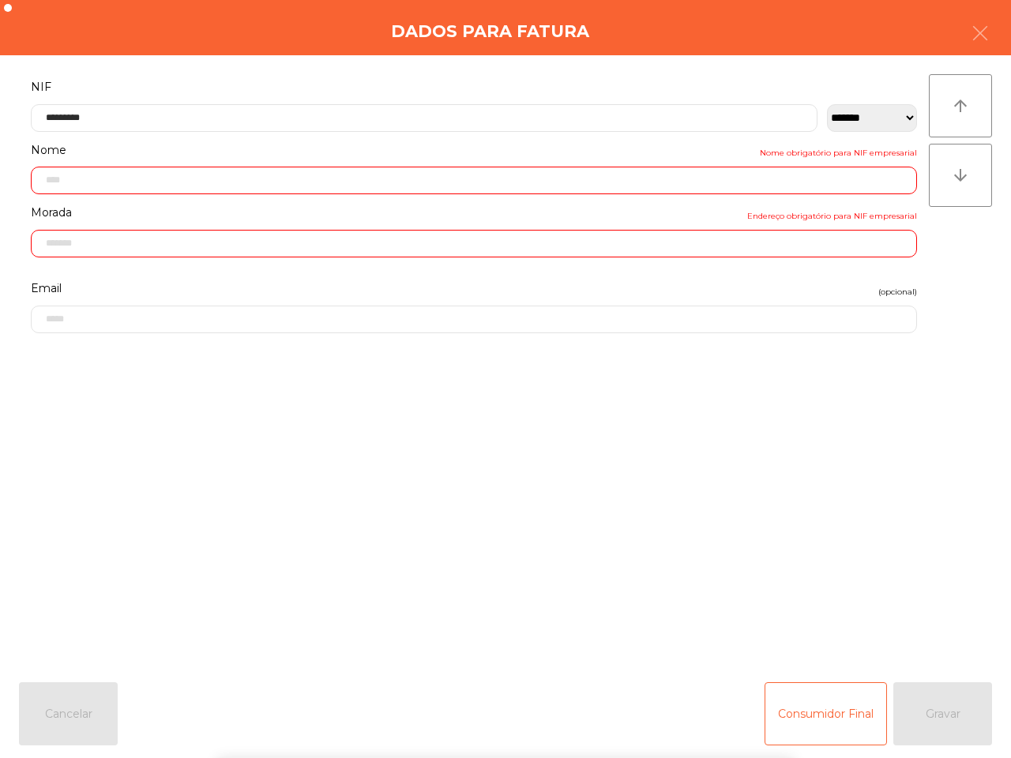
click at [622, 501] on form "**********" at bounding box center [474, 365] width 910 height 576
click at [963, 713] on div "Consumidor Final Gravar" at bounding box center [877, 713] width 227 height 63
type input "**********"
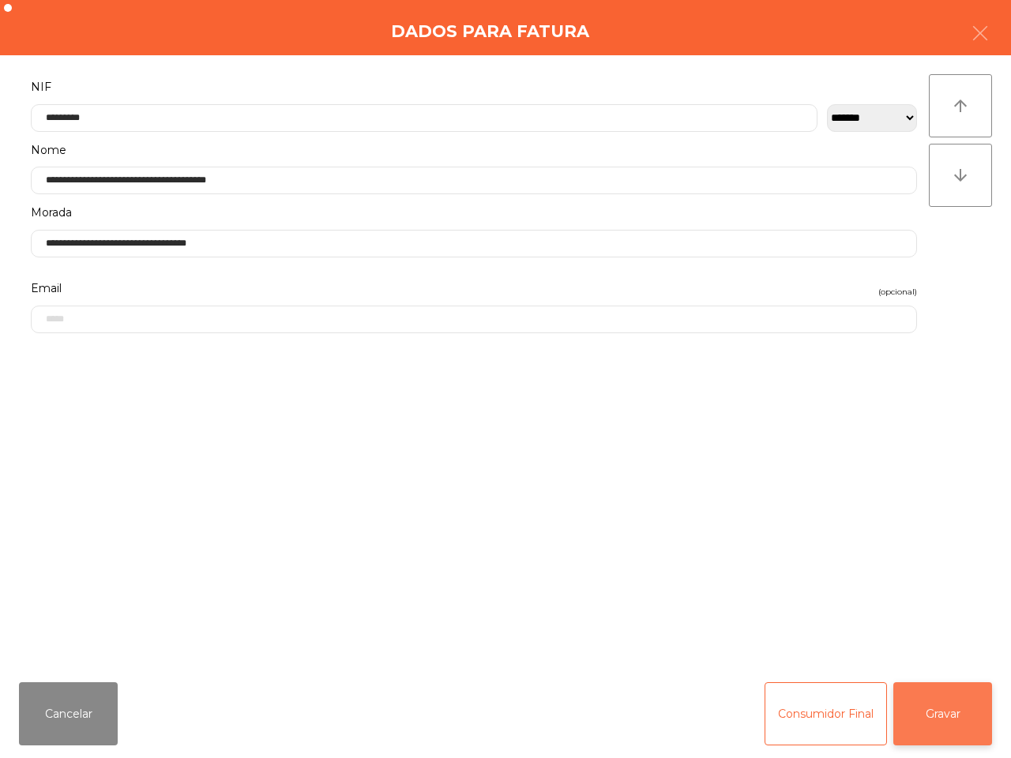
click at [959, 715] on button "Gravar" at bounding box center [942, 713] width 99 height 63
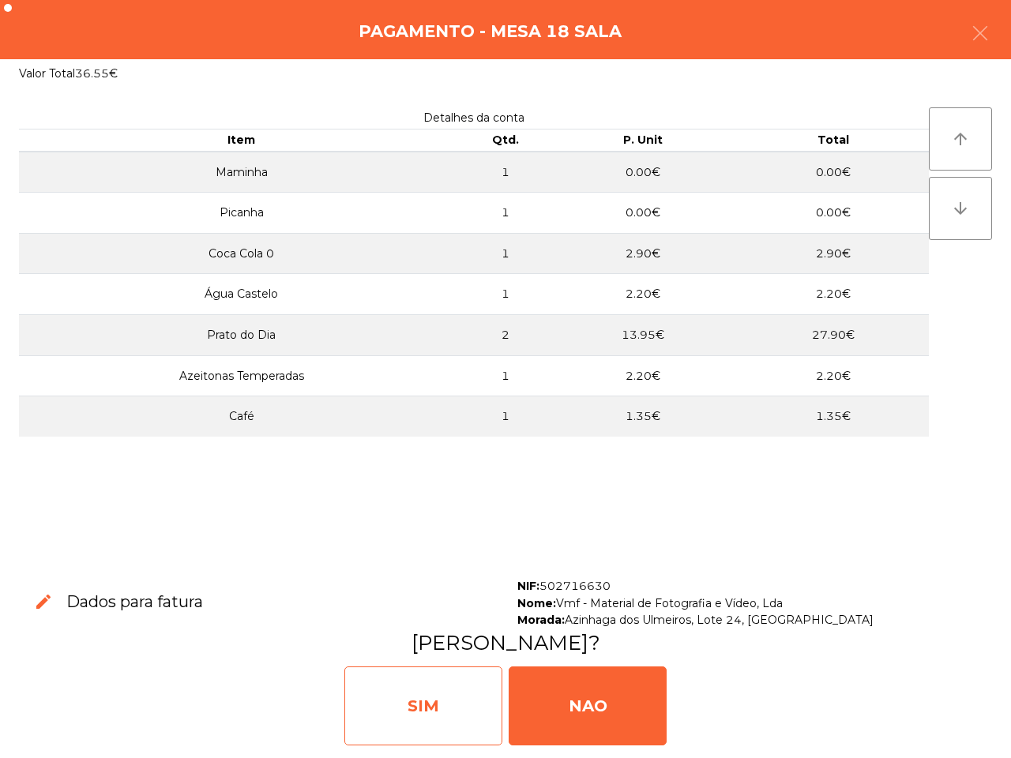
click at [431, 722] on div "SIM" at bounding box center [423, 705] width 158 height 79
